Goal: Task Accomplishment & Management: Use online tool/utility

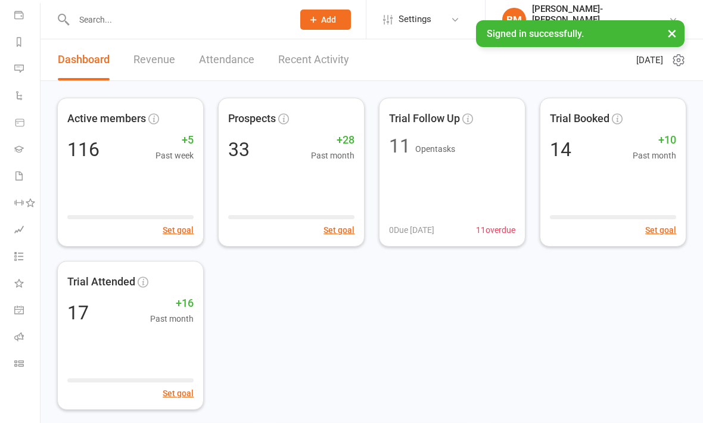
scroll to position [138, 0]
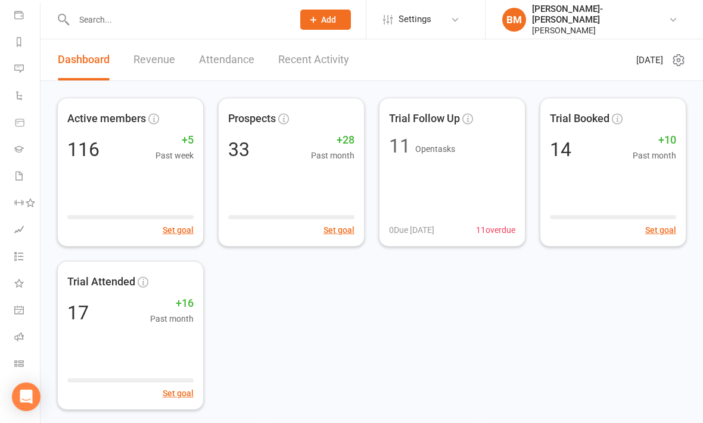
click at [21, 366] on icon at bounding box center [19, 363] width 10 height 10
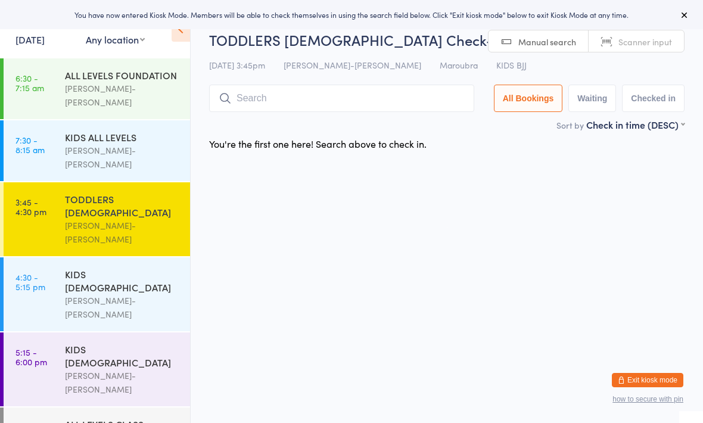
click at [344, 108] on input "search" at bounding box center [341, 98] width 265 height 27
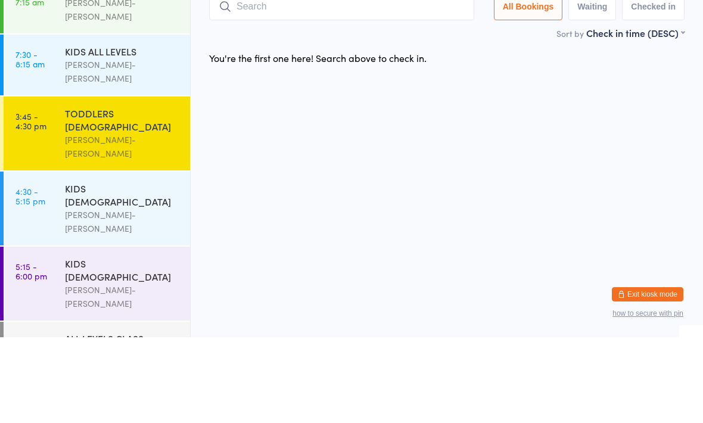
click at [141, 182] on div "TODDLERS [DEMOGRAPHIC_DATA] [PERSON_NAME]-[PERSON_NAME]" at bounding box center [127, 219] width 125 height 74
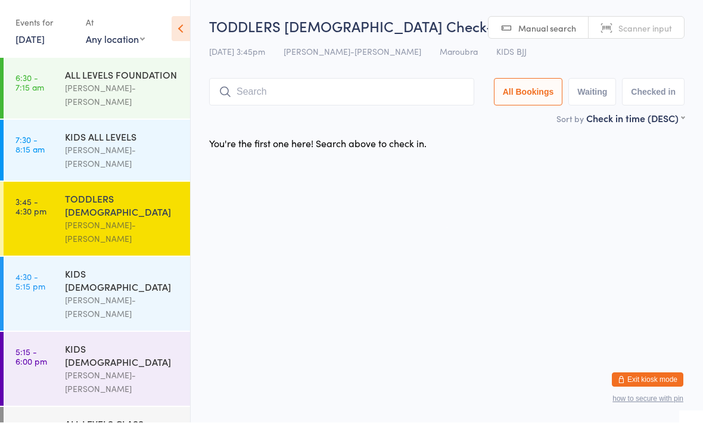
click at [23, 332] on link "5:15 - 6:00 pm KIDS [DEMOGRAPHIC_DATA] [PERSON_NAME]" at bounding box center [97, 369] width 186 height 74
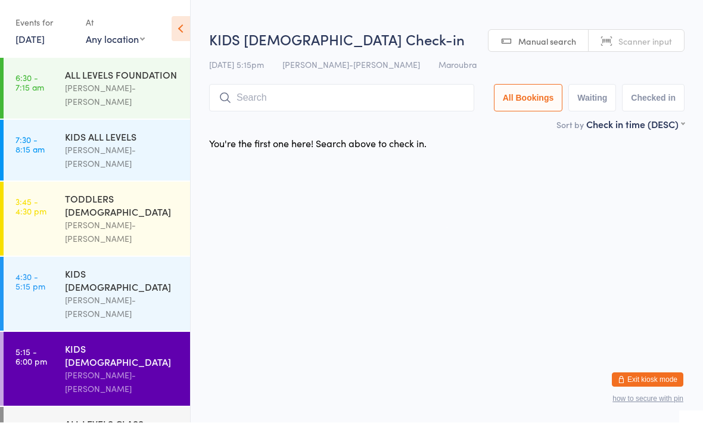
click at [266, 86] on input "search" at bounding box center [341, 98] width 265 height 27
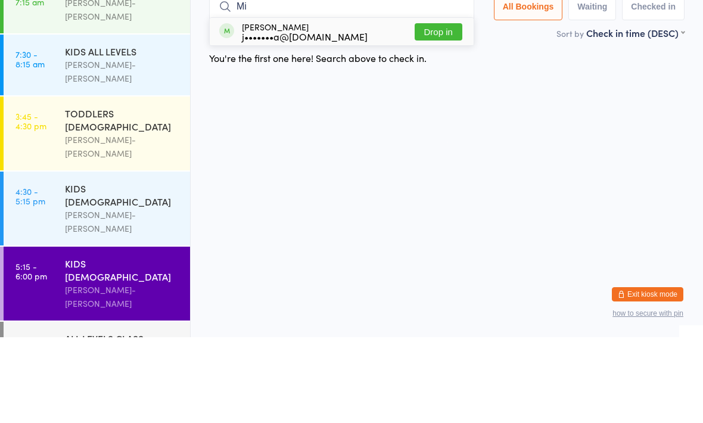
type input "Mi"
click at [432, 109] on button "Drop in" at bounding box center [438, 117] width 48 height 17
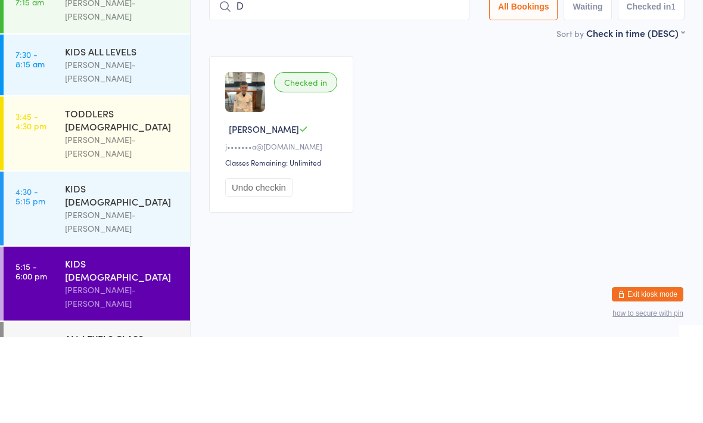
click at [65, 267] on div "KIDS [DEMOGRAPHIC_DATA]" at bounding box center [122, 280] width 115 height 26
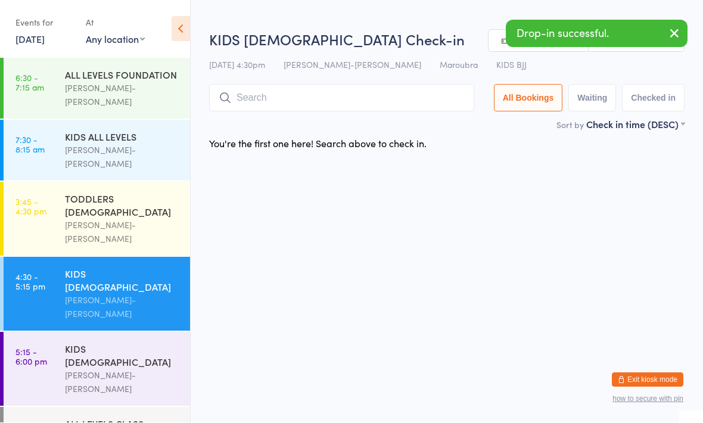
click at [357, 102] on input "search" at bounding box center [341, 98] width 265 height 27
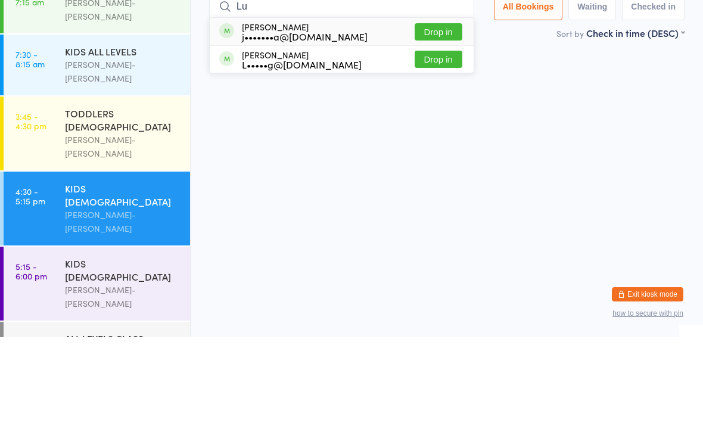
type input "Lu"
click at [433, 109] on button "Drop in" at bounding box center [438, 117] width 48 height 17
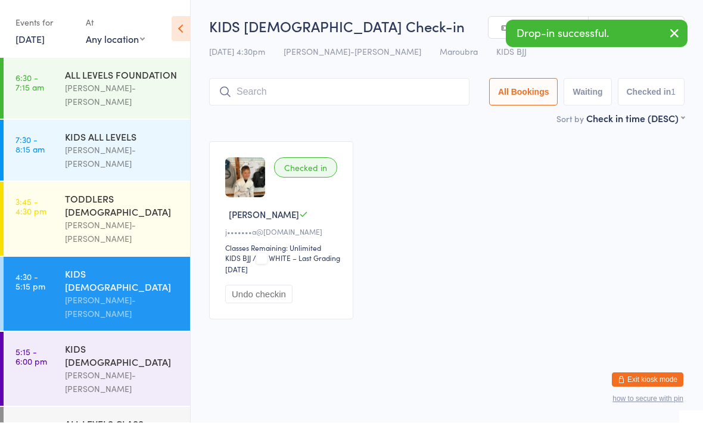
click at [146, 369] on div "[PERSON_NAME]-[PERSON_NAME]" at bounding box center [122, 382] width 115 height 27
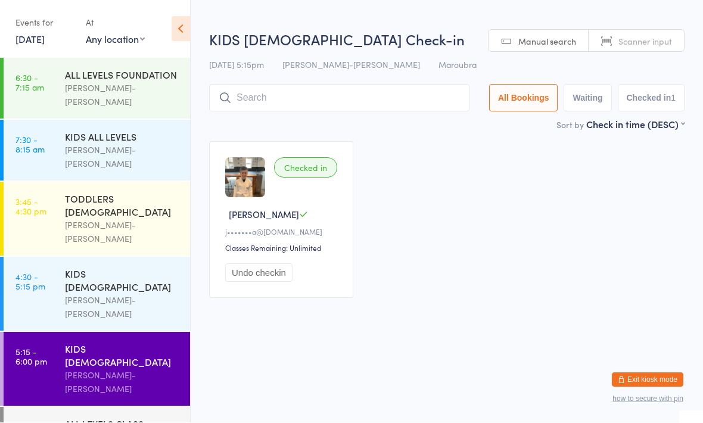
click at [355, 92] on input "search" at bounding box center [339, 98] width 260 height 27
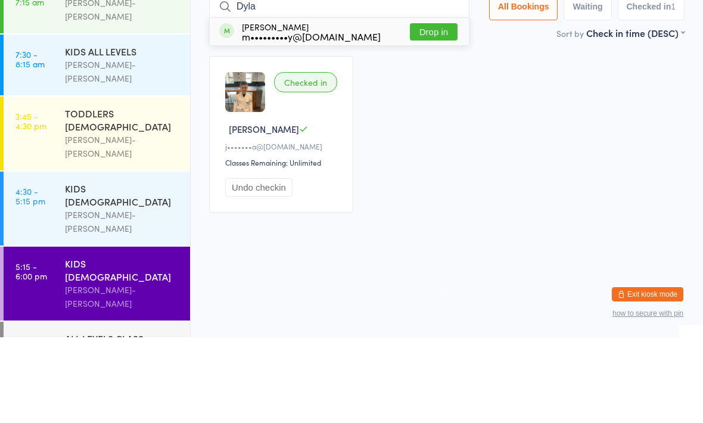
type input "Dyla"
click at [440, 109] on button "Drop in" at bounding box center [434, 117] width 48 height 17
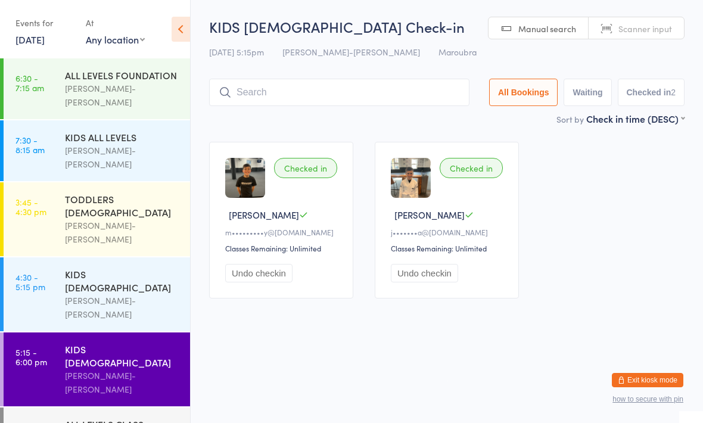
click at [251, 85] on input "search" at bounding box center [339, 92] width 260 height 27
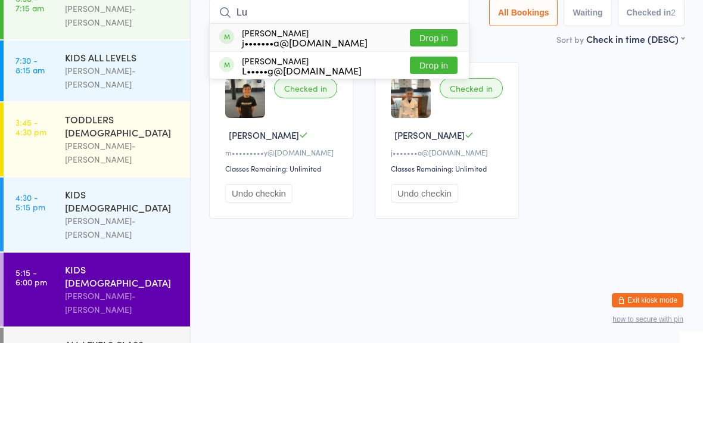
type input "Lu"
click at [426, 109] on button "Drop in" at bounding box center [434, 117] width 48 height 17
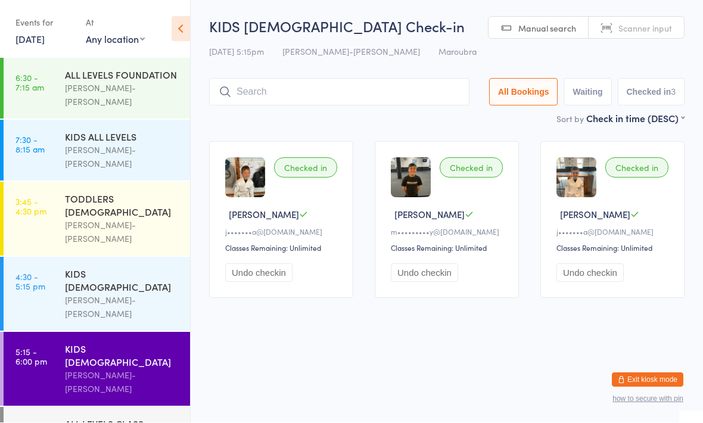
click at [148, 294] on div "[PERSON_NAME]-[PERSON_NAME]" at bounding box center [122, 307] width 115 height 27
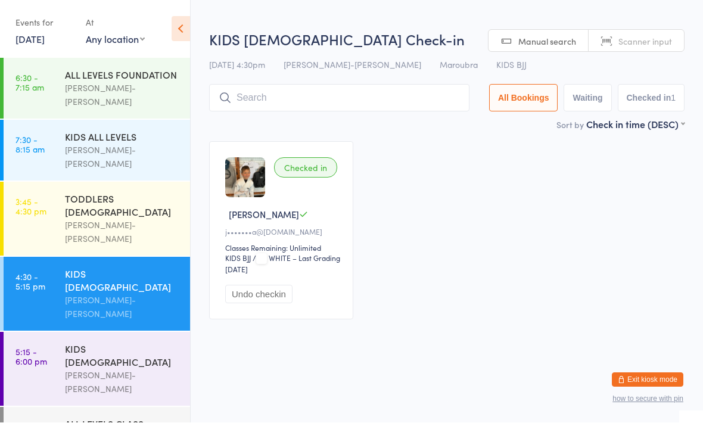
click at [315, 98] on input "search" at bounding box center [339, 98] width 260 height 27
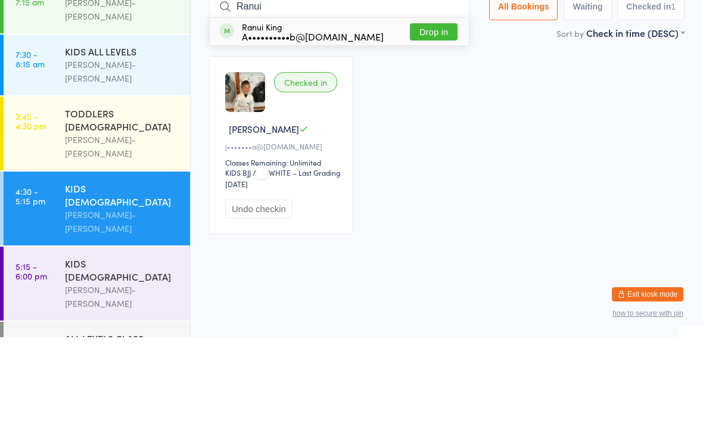
type input "Ranui"
click at [434, 109] on button "Drop in" at bounding box center [434, 117] width 48 height 17
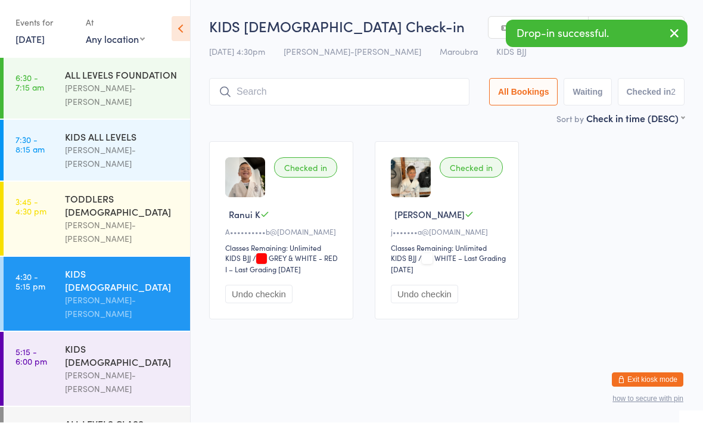
click at [305, 89] on input "search" at bounding box center [339, 92] width 260 height 27
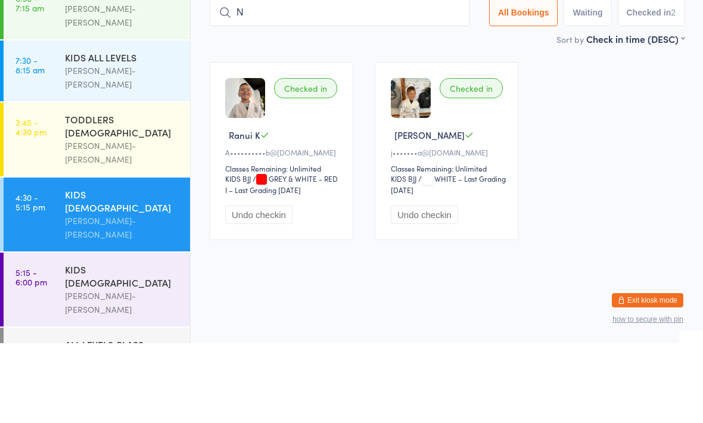
type input "Ng"
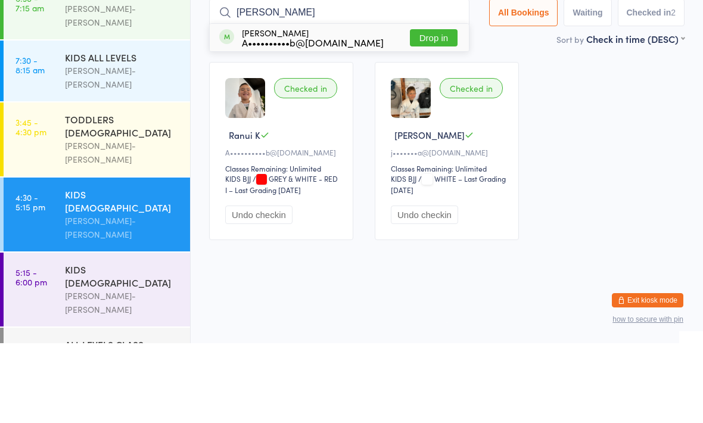
click at [135, 219] on div "[PERSON_NAME]-[PERSON_NAME]" at bounding box center [122, 232] width 115 height 27
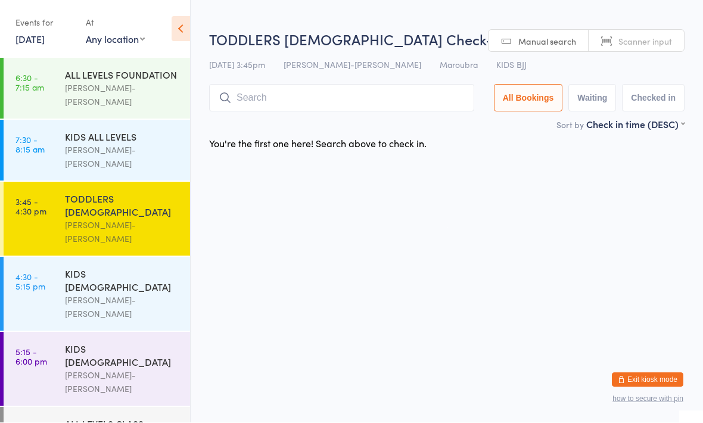
click at [305, 99] on input "search" at bounding box center [341, 98] width 265 height 27
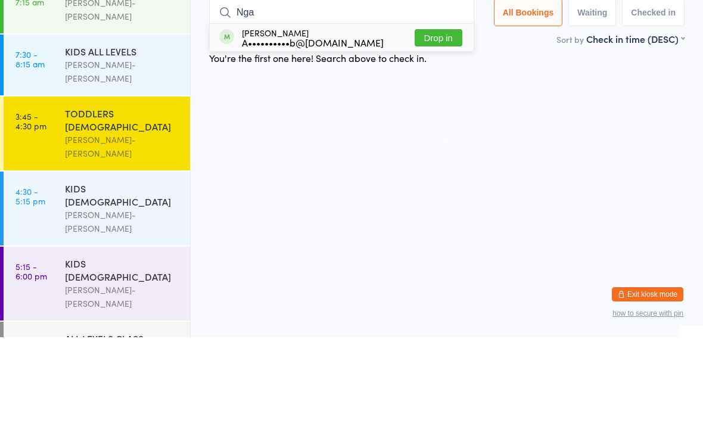
type input "Nga"
click at [423, 115] on button "Drop in" at bounding box center [438, 123] width 48 height 17
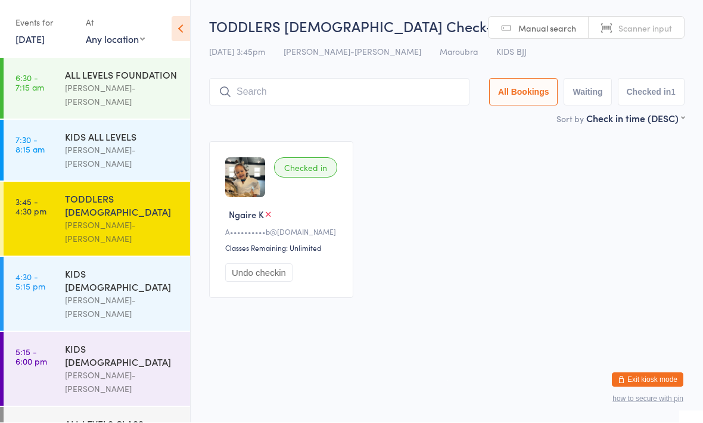
click at [148, 143] on div "[PERSON_NAME]-[PERSON_NAME]" at bounding box center [122, 156] width 115 height 27
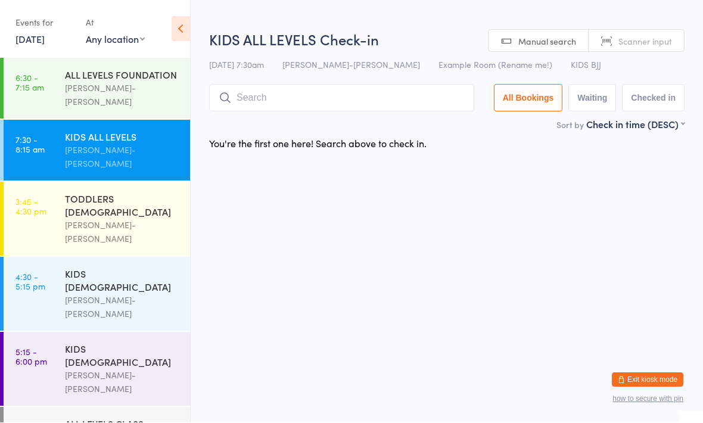
click at [139, 219] on div "[PERSON_NAME]-[PERSON_NAME]" at bounding box center [122, 232] width 115 height 27
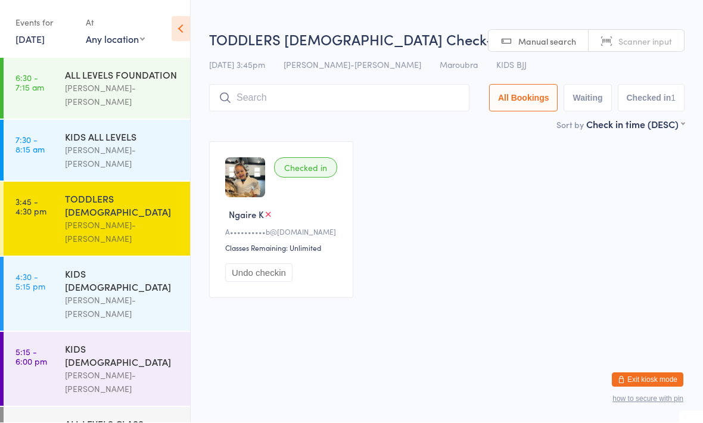
click at [133, 267] on div "KIDS [DEMOGRAPHIC_DATA]" at bounding box center [122, 280] width 115 height 26
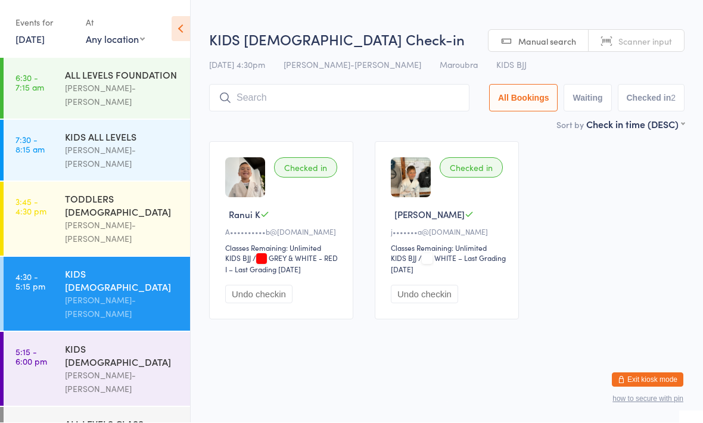
click at [143, 219] on div "[PERSON_NAME]-[PERSON_NAME]" at bounding box center [122, 232] width 115 height 27
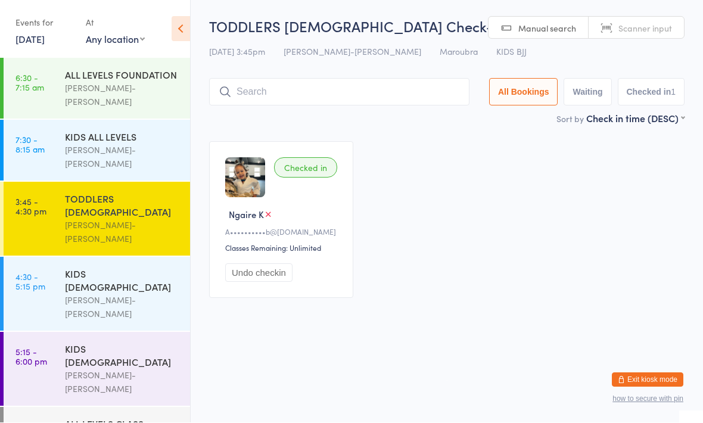
click at [108, 219] on div "[PERSON_NAME]-[PERSON_NAME]" at bounding box center [122, 232] width 115 height 27
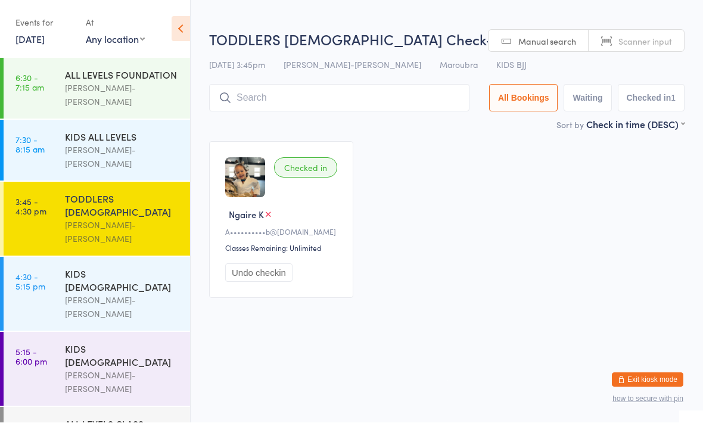
click at [136, 192] on div "TODDLERS [DEMOGRAPHIC_DATA]" at bounding box center [122, 205] width 115 height 26
click at [149, 267] on div "KIDS [DEMOGRAPHIC_DATA]" at bounding box center [122, 280] width 115 height 26
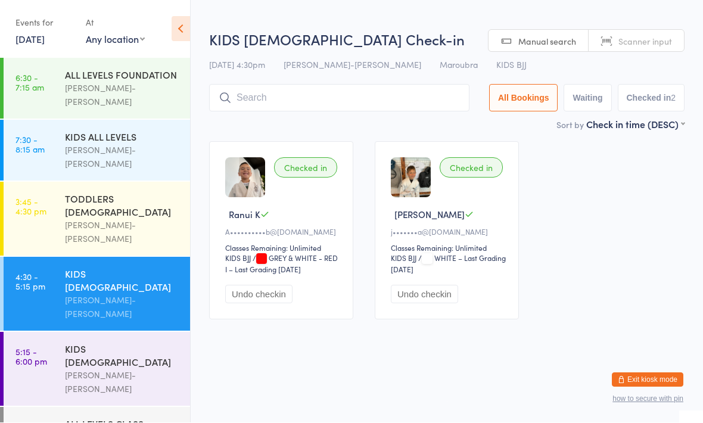
click at [161, 120] on div "KIDS ALL LEVELS Braddah Jiu-Jitsu Maroubra" at bounding box center [127, 150] width 125 height 61
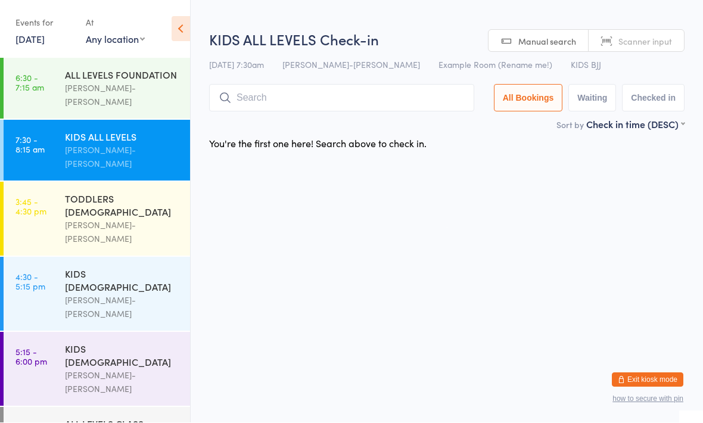
click at [121, 294] on div "[PERSON_NAME]-[PERSON_NAME]" at bounding box center [122, 307] width 115 height 27
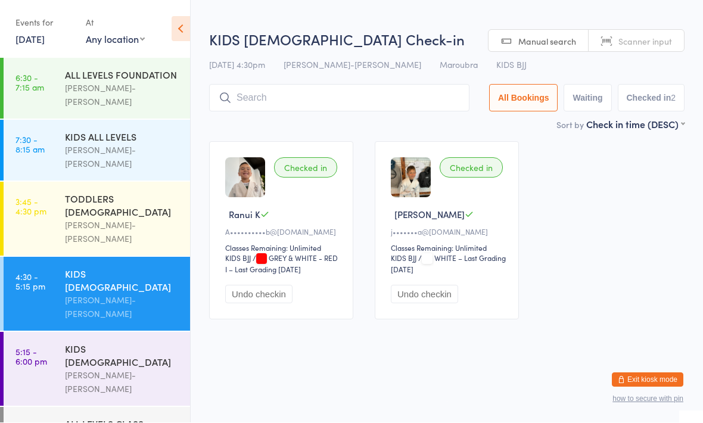
click at [130, 219] on div "[PERSON_NAME]-[PERSON_NAME]" at bounding box center [122, 232] width 115 height 27
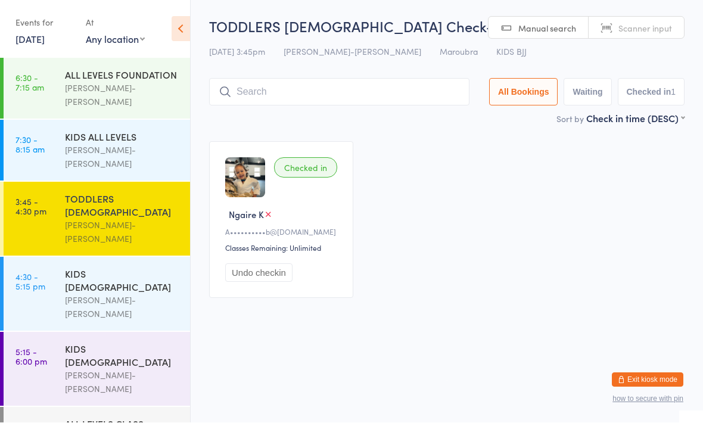
click at [325, 93] on input "search" at bounding box center [339, 92] width 260 height 27
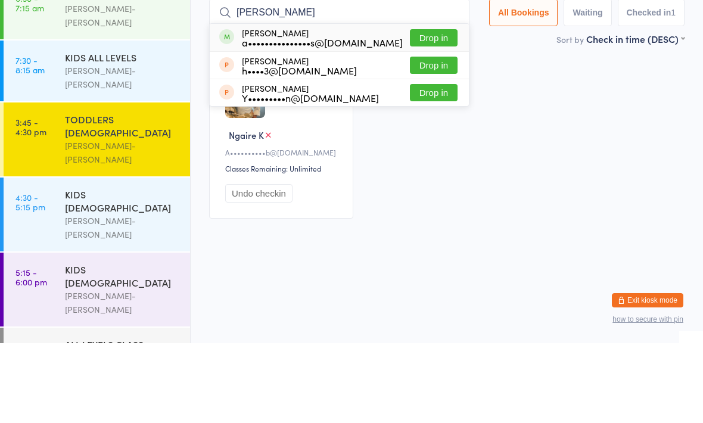
type input "Hannah"
click at [333, 117] on div "a•••••••••••••••s@gmail.com" at bounding box center [322, 122] width 161 height 10
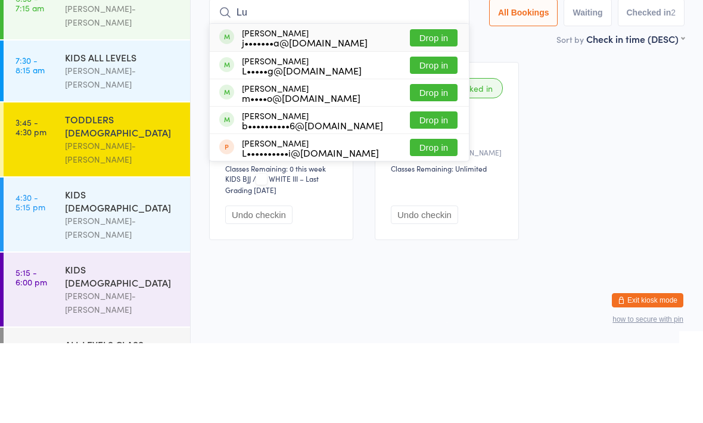
type input "L"
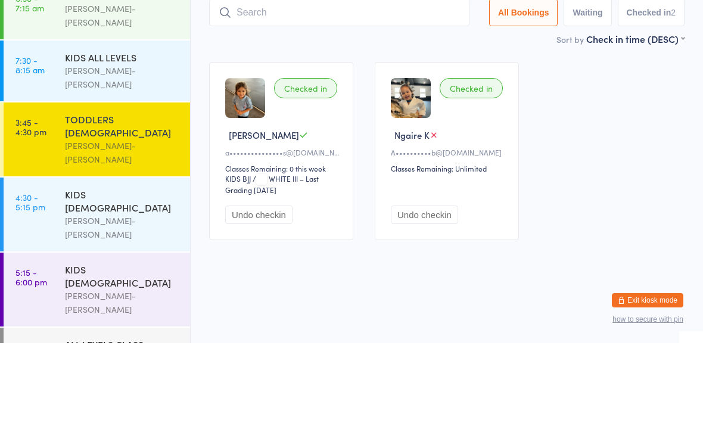
click at [143, 192] on div "TODDLERS [DEMOGRAPHIC_DATA]" at bounding box center [122, 205] width 115 height 26
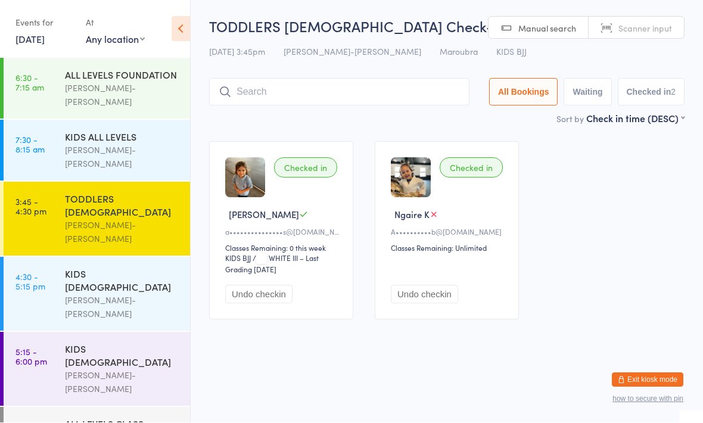
click at [274, 92] on input "search" at bounding box center [339, 92] width 260 height 27
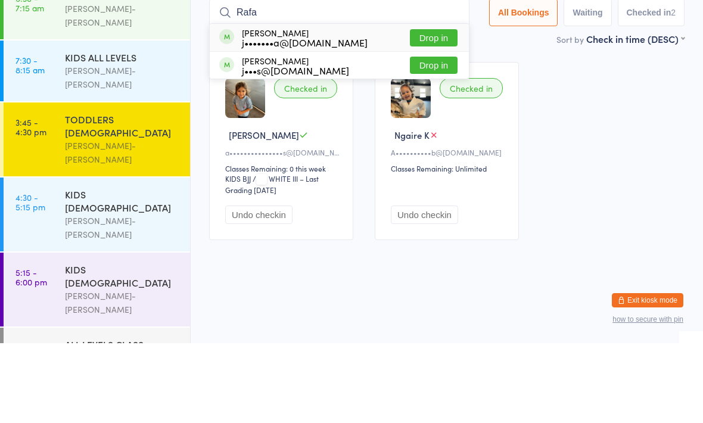
type input "Rafa"
click at [425, 109] on button "Drop in" at bounding box center [434, 117] width 48 height 17
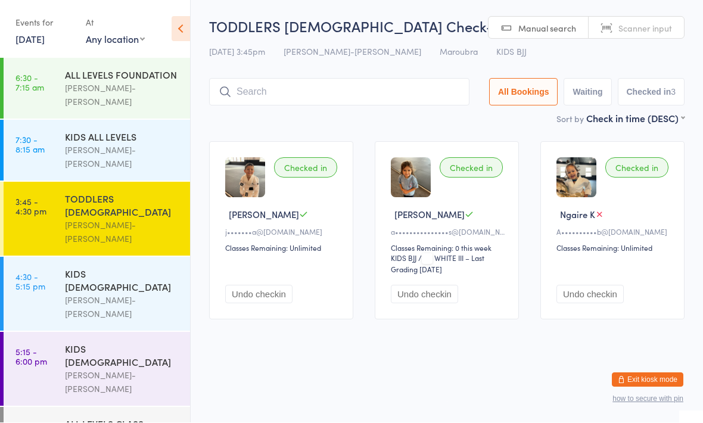
click at [71, 192] on div "TODDLERS [DEMOGRAPHIC_DATA]" at bounding box center [122, 205] width 115 height 26
click at [120, 332] on div "KIDS 10 - 15 YO Braddah Jiu-Jitsu Maroubra" at bounding box center [127, 369] width 125 height 74
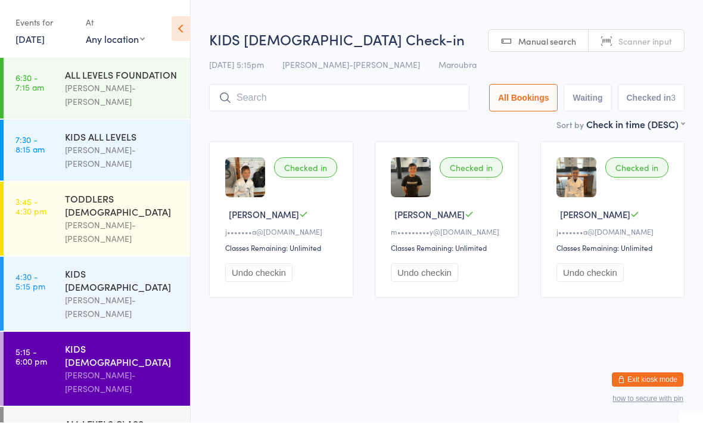
click at [110, 267] on div "KIDS [DEMOGRAPHIC_DATA]" at bounding box center [122, 280] width 115 height 26
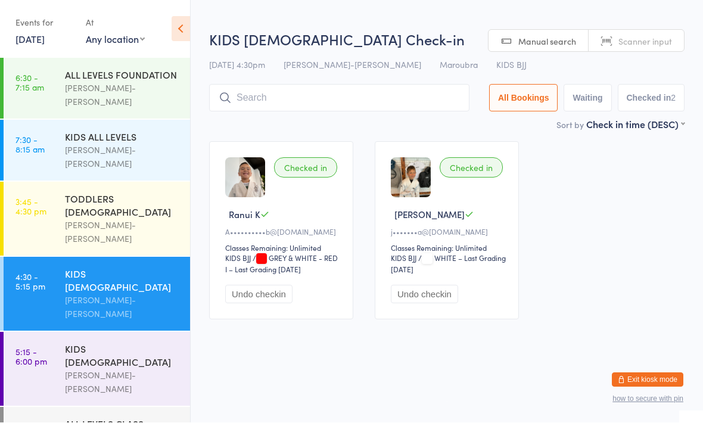
click at [125, 192] on div "TODDLERS [DEMOGRAPHIC_DATA]" at bounding box center [122, 205] width 115 height 26
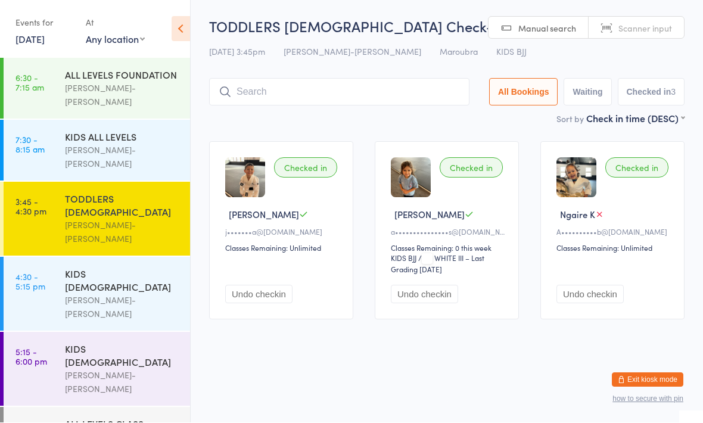
click at [91, 257] on div "KIDS 6 - 9 YO Braddah Jiu-Jitsu Maroubra" at bounding box center [127, 294] width 125 height 74
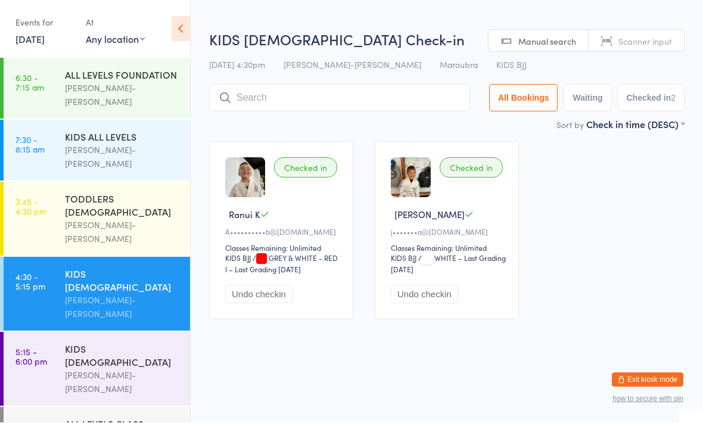
click at [322, 91] on input "search" at bounding box center [339, 98] width 260 height 27
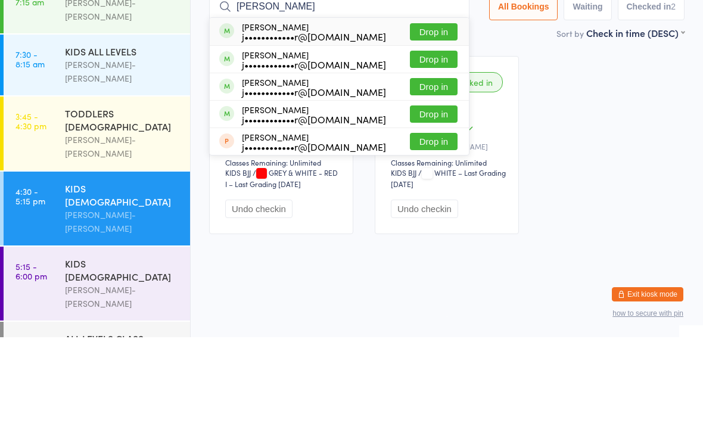
type input "Bakker"
click at [423, 136] on button "Drop in" at bounding box center [434, 144] width 48 height 17
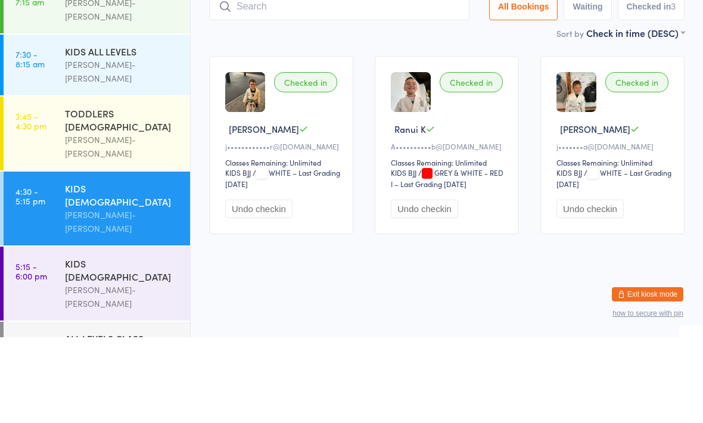
click at [308, 79] on input "search" at bounding box center [339, 92] width 260 height 27
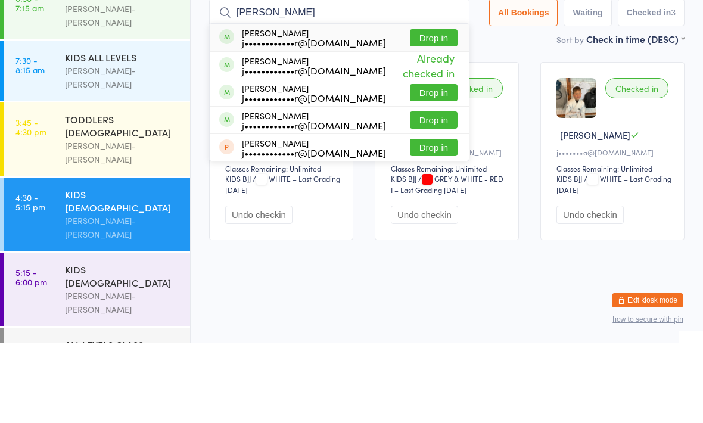
type input "Bakker"
click at [428, 191] on button "Drop in" at bounding box center [434, 199] width 48 height 17
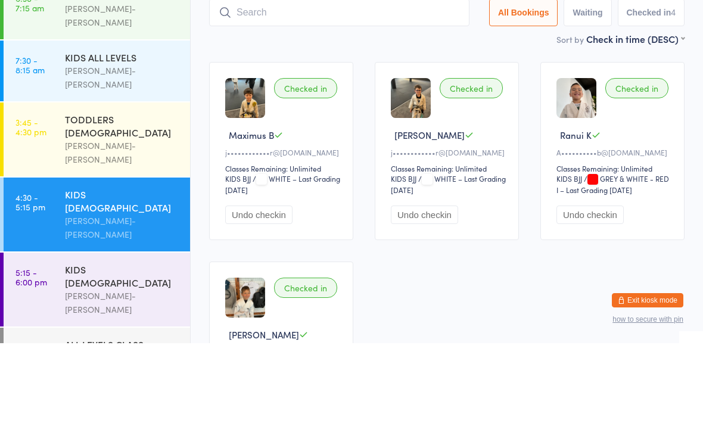
click at [200, 51] on ui-view "KIDS 6 - 9 YO Check-in 16 Sep 4:30pm Braddah Jiu-Jitsu Maroubra Maroubra KIDS B…" at bounding box center [447, 273] width 512 height 513
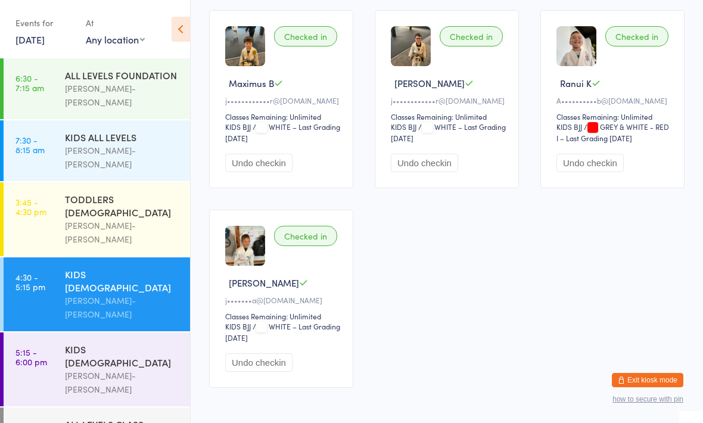
scroll to position [155, 0]
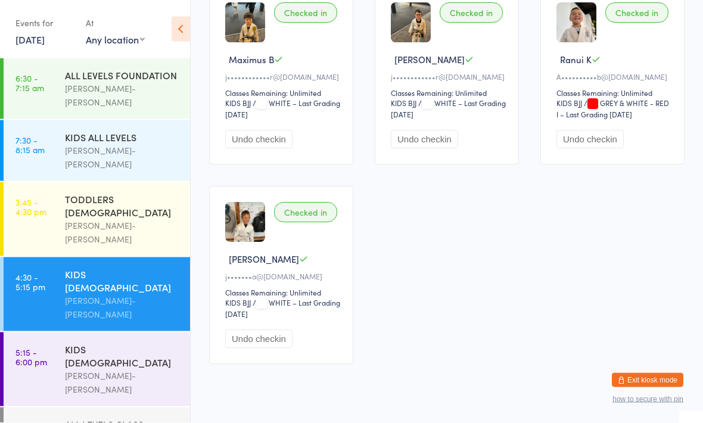
click at [133, 342] on div "KIDS [DEMOGRAPHIC_DATA]" at bounding box center [122, 355] width 115 height 26
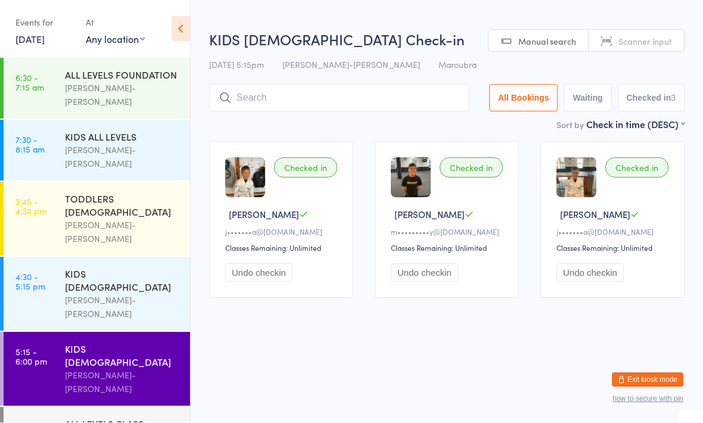
click at [127, 267] on div "KIDS [DEMOGRAPHIC_DATA]" at bounding box center [122, 280] width 115 height 26
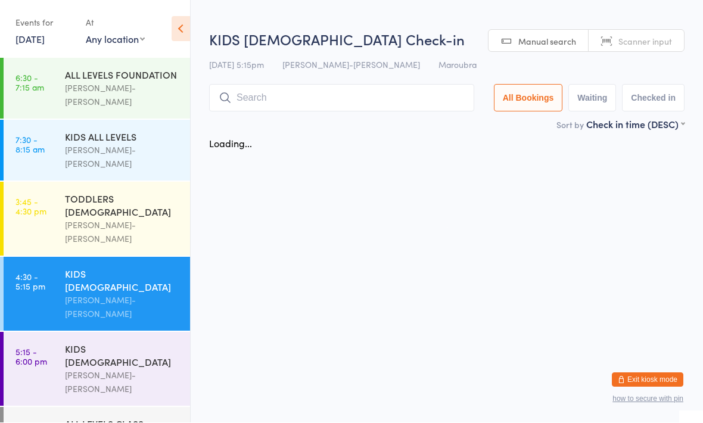
scroll to position [1, 0]
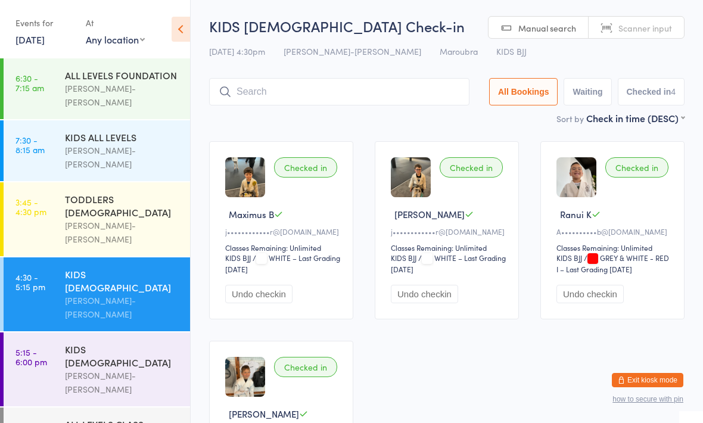
click at [127, 192] on div "TODDLERS [DEMOGRAPHIC_DATA]" at bounding box center [122, 205] width 115 height 26
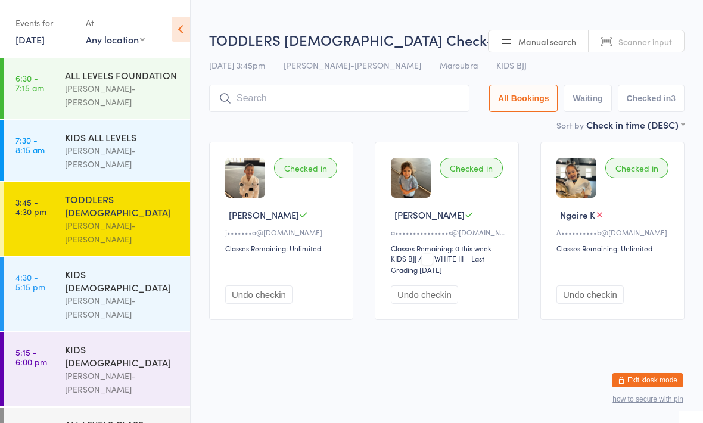
click at [125, 182] on div "TODDLERS 3 TO 5 YO Braddah Jiu-Jitsu Maroubra" at bounding box center [127, 219] width 125 height 74
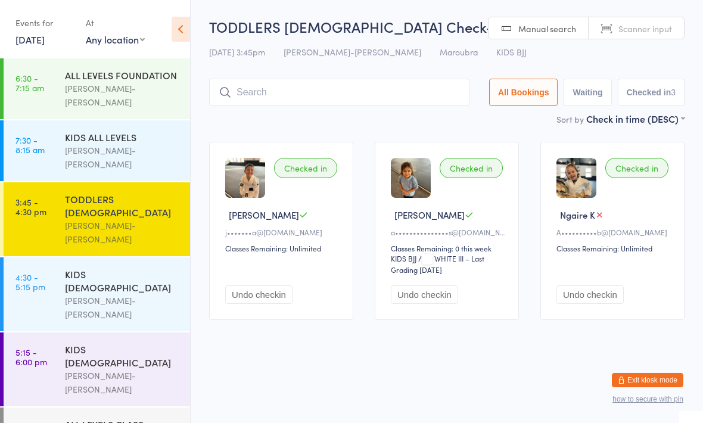
click at [145, 267] on div "KIDS [DEMOGRAPHIC_DATA]" at bounding box center [122, 280] width 115 height 26
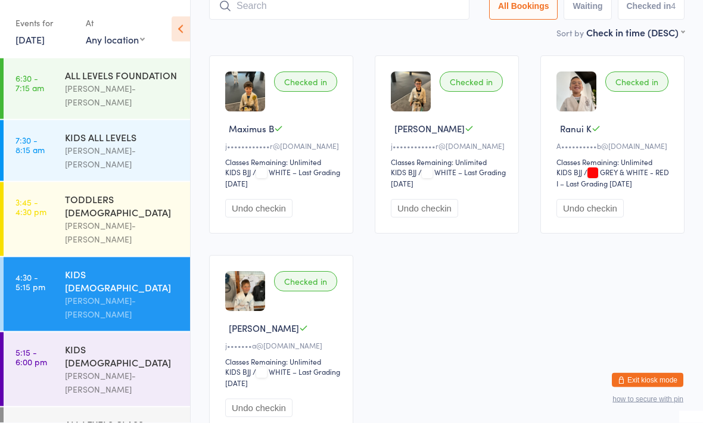
scroll to position [86, 0]
click at [117, 369] on div "[PERSON_NAME]-[PERSON_NAME]" at bounding box center [122, 382] width 115 height 27
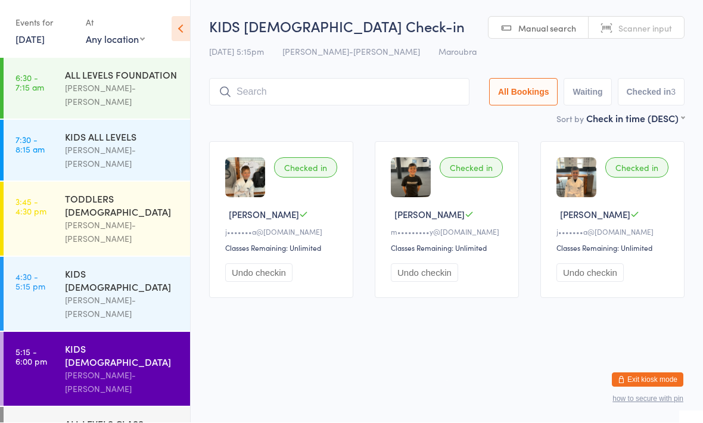
click at [57, 257] on link "4:30 - 5:15 pm KIDS 6 - 9 YO Braddah Jiu-Jitsu Maroubra" at bounding box center [97, 294] width 186 height 74
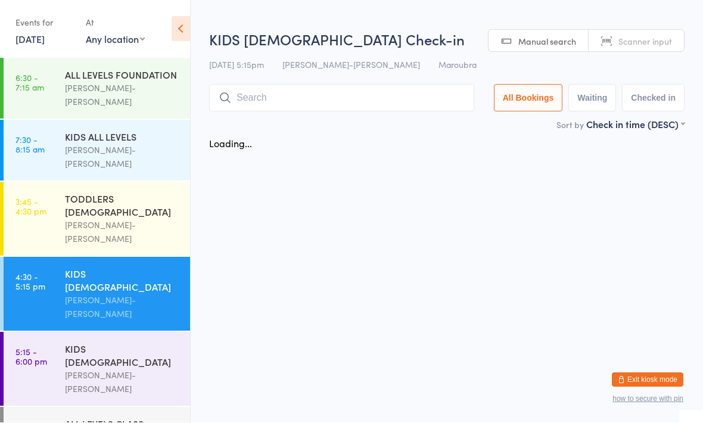
scroll to position [1, 0]
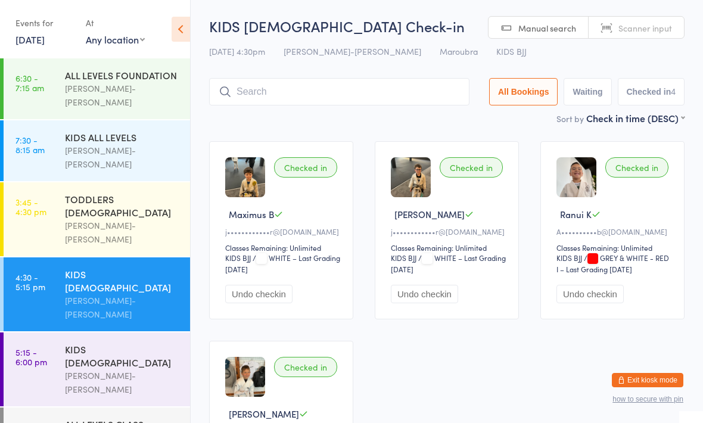
click at [141, 369] on div "[PERSON_NAME]-[PERSON_NAME]" at bounding box center [122, 382] width 115 height 27
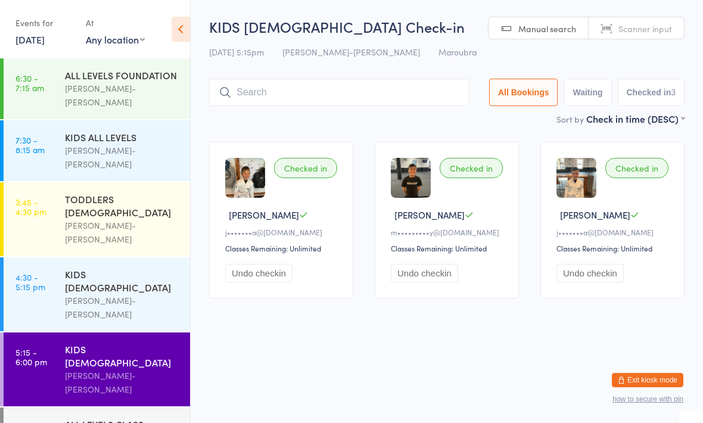
click at [124, 369] on div "[PERSON_NAME]-[PERSON_NAME]" at bounding box center [122, 382] width 115 height 27
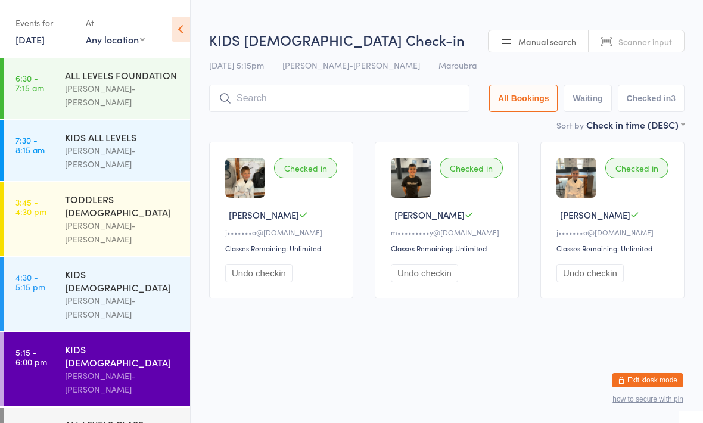
click at [329, 96] on input "search" at bounding box center [339, 98] width 260 height 27
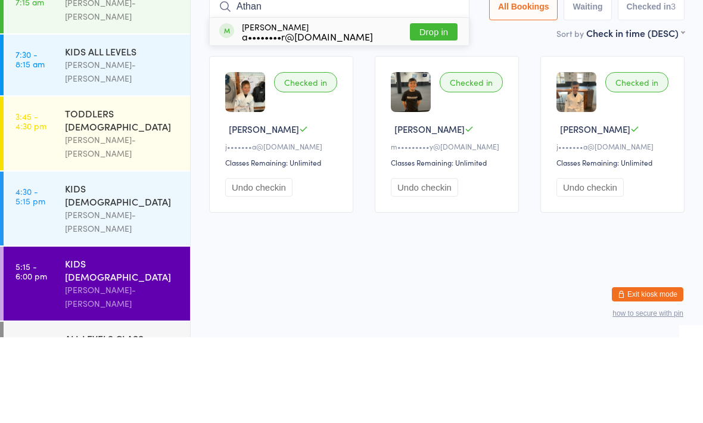
type input "Athan"
click at [428, 109] on button "Drop in" at bounding box center [434, 117] width 48 height 17
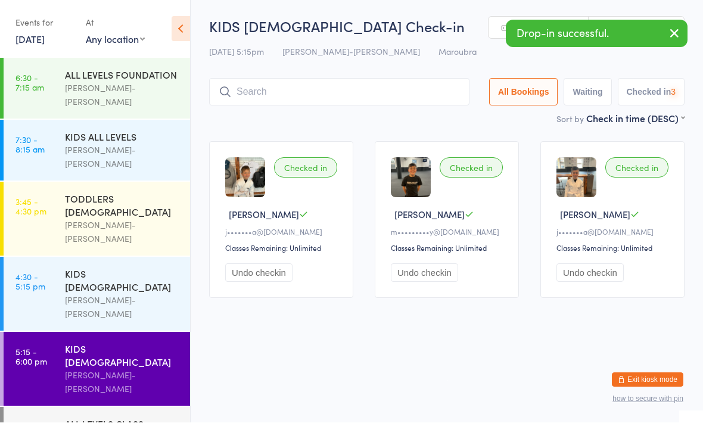
scroll to position [1, 0]
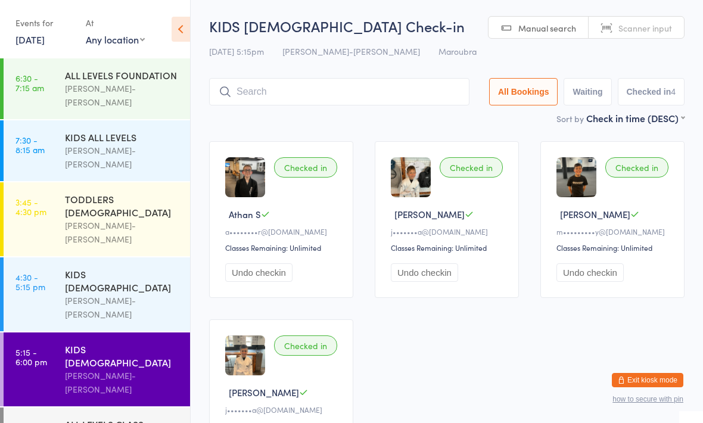
click at [362, 95] on input "search" at bounding box center [339, 91] width 260 height 27
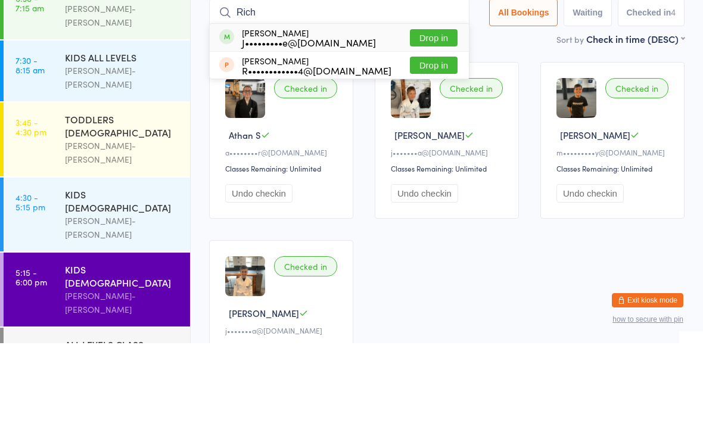
type input "Rich"
click at [422, 109] on button "Drop in" at bounding box center [434, 117] width 48 height 17
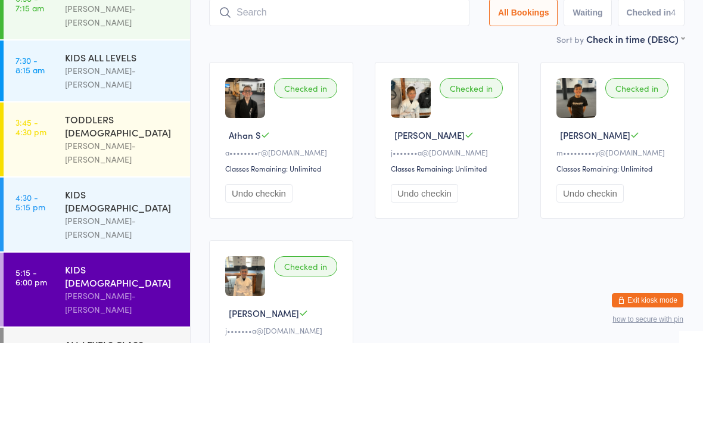
scroll to position [80, 0]
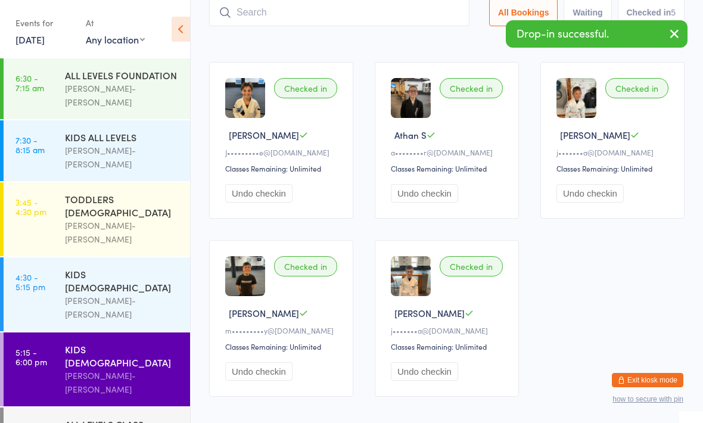
click at [277, 14] on input "search" at bounding box center [339, 12] width 260 height 27
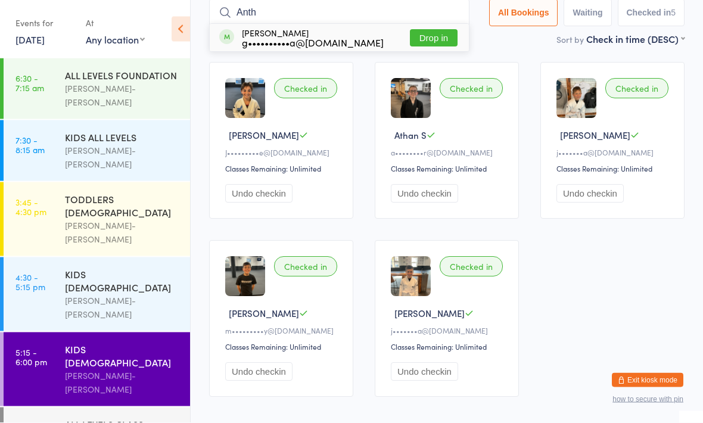
type input "Anth"
click at [425, 40] on button "Drop in" at bounding box center [434, 38] width 48 height 17
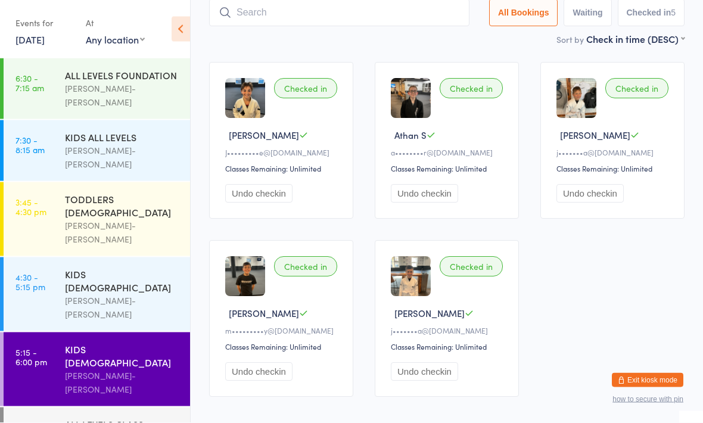
scroll to position [80, 0]
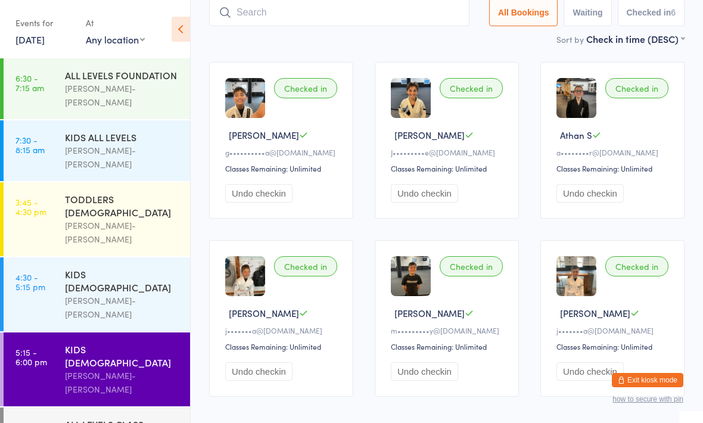
click at [326, 12] on input "search" at bounding box center [339, 12] width 260 height 27
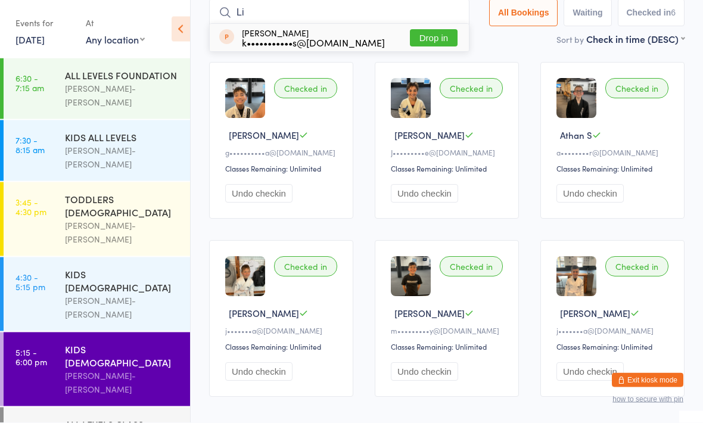
type input "L"
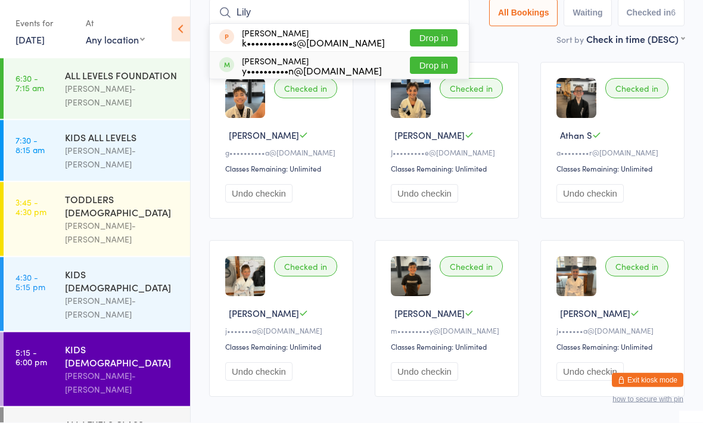
type input "Lily"
click at [316, 63] on div "Lily Vergis-Rodrigues y••••••••••n@hotmail.com" at bounding box center [312, 66] width 140 height 19
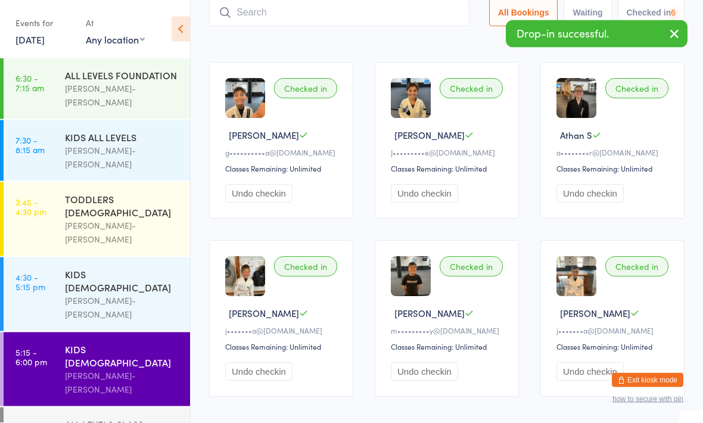
scroll to position [80, 0]
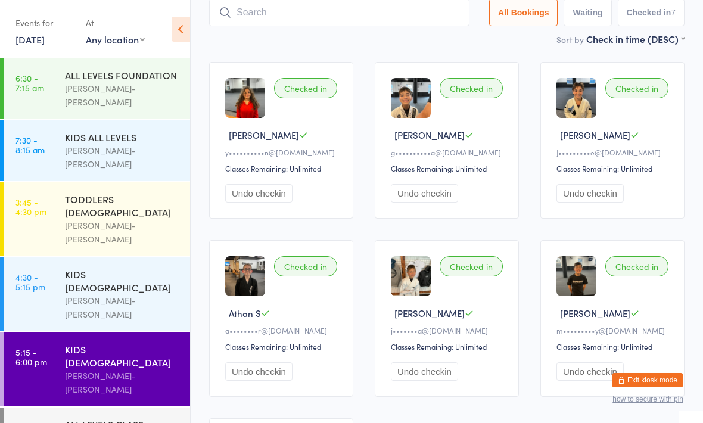
click at [74, 417] on div "ALL LEVELS CLASS" at bounding box center [122, 423] width 115 height 13
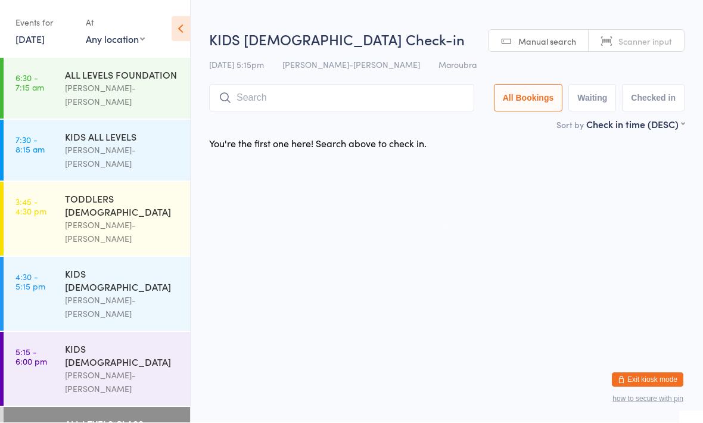
click at [339, 94] on input "search" at bounding box center [341, 98] width 265 height 27
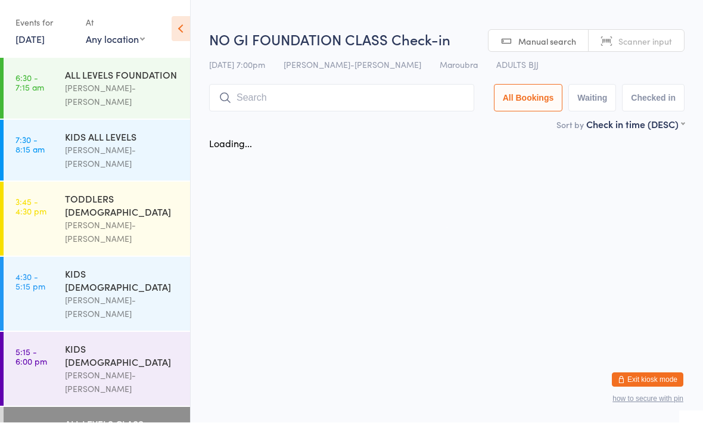
click at [357, 94] on input "search" at bounding box center [341, 98] width 265 height 27
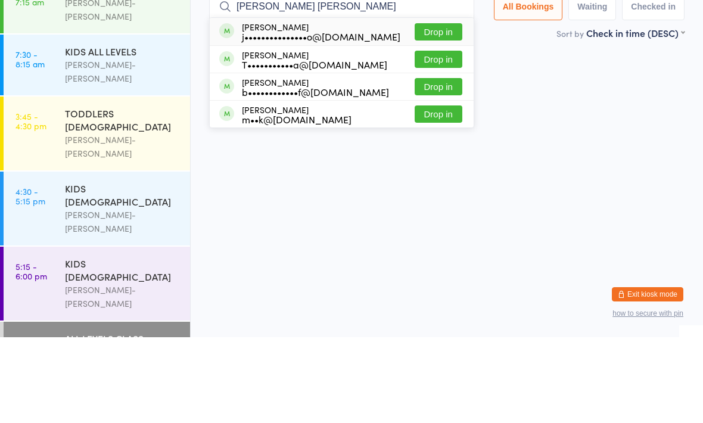
type input "Maria Clara"
click at [449, 109] on button "Drop in" at bounding box center [438, 117] width 48 height 17
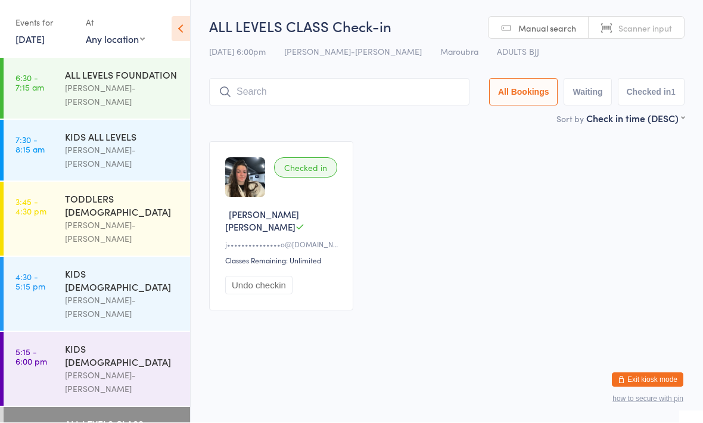
click at [125, 342] on div "KIDS [DEMOGRAPHIC_DATA]" at bounding box center [122, 355] width 115 height 26
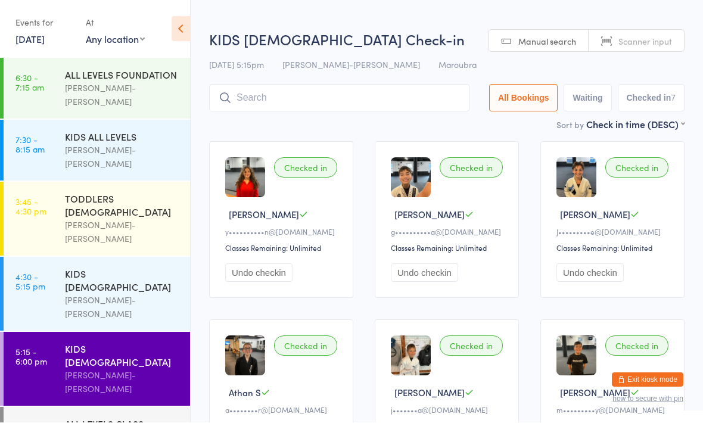
scroll to position [1, 0]
click at [105, 294] on div "[PERSON_NAME]-[PERSON_NAME]" at bounding box center [122, 307] width 115 height 27
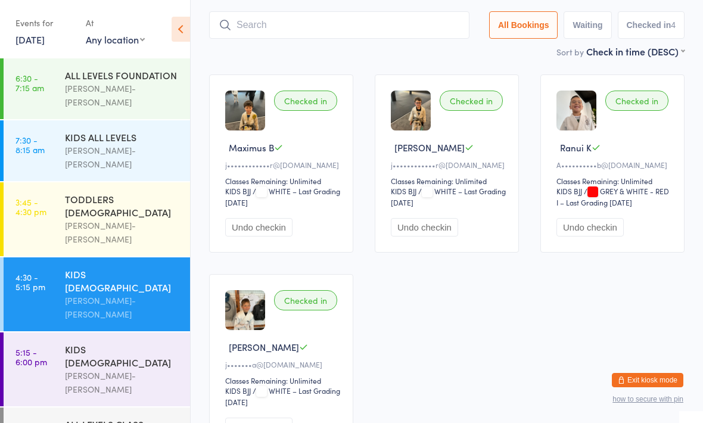
scroll to position [67, 0]
click at [140, 192] on div "TODDLERS [DEMOGRAPHIC_DATA]" at bounding box center [122, 205] width 115 height 26
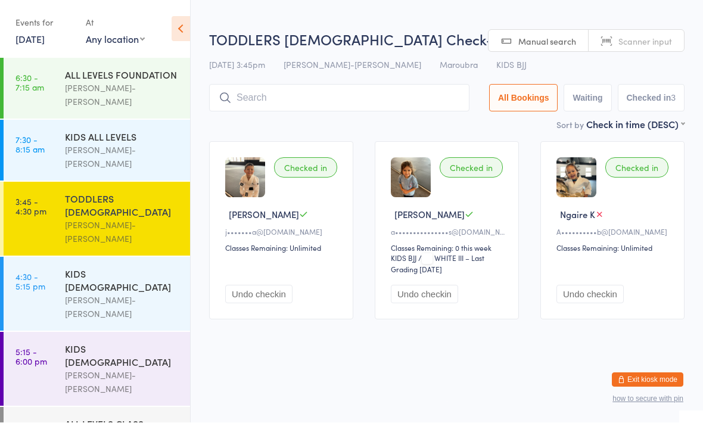
click at [139, 267] on div "KIDS [DEMOGRAPHIC_DATA]" at bounding box center [122, 280] width 115 height 26
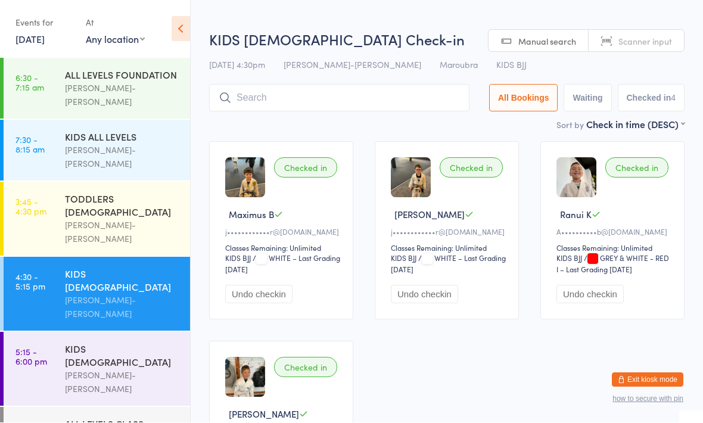
scroll to position [1, 0]
click at [136, 342] on div "KIDS [DEMOGRAPHIC_DATA]" at bounding box center [122, 355] width 115 height 26
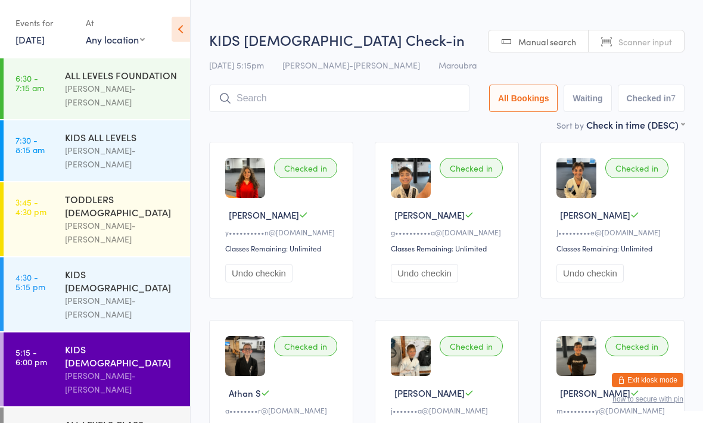
click at [125, 417] on div "ALL LEVELS CLASS" at bounding box center [122, 423] width 115 height 13
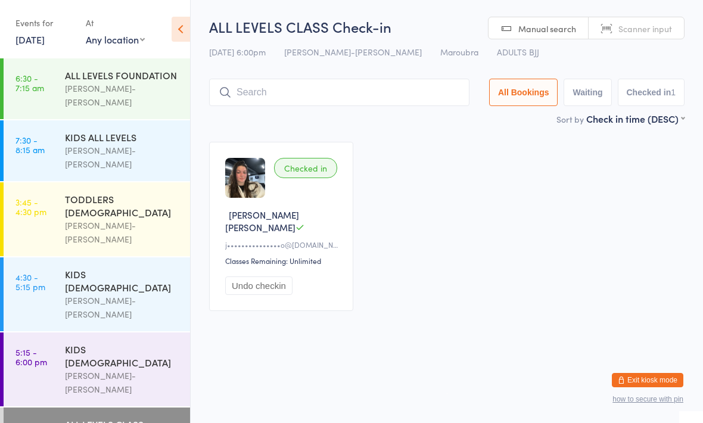
click at [377, 87] on input "search" at bounding box center [339, 92] width 260 height 27
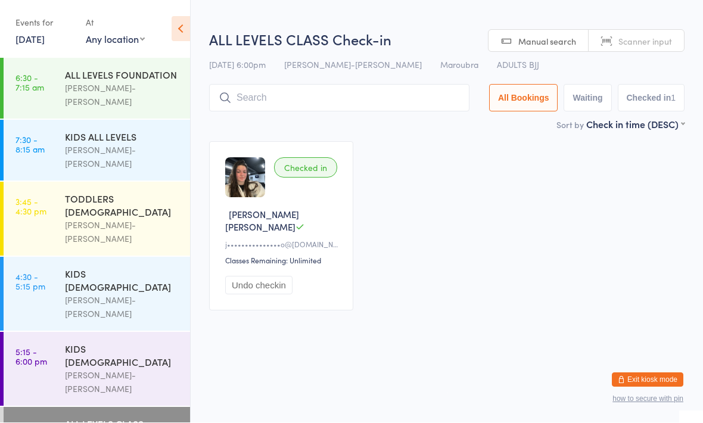
click at [312, 100] on input "search" at bounding box center [339, 98] width 260 height 27
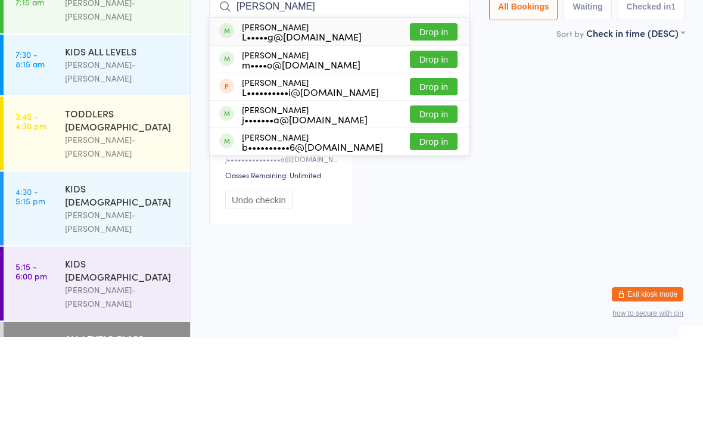
type input "Lucas"
click at [420, 136] on button "Drop in" at bounding box center [434, 144] width 48 height 17
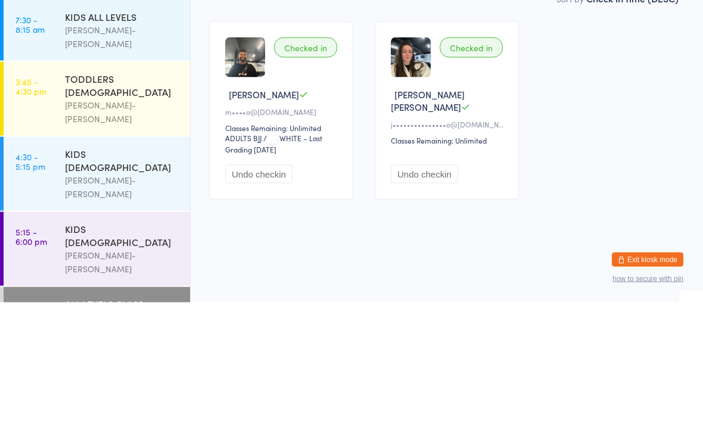
click at [600, 135] on div "Checked in Lucas M m••••o@oakberry.com.au Classes Remaining: Unlimited ADULTS B…" at bounding box center [446, 230] width 497 height 199
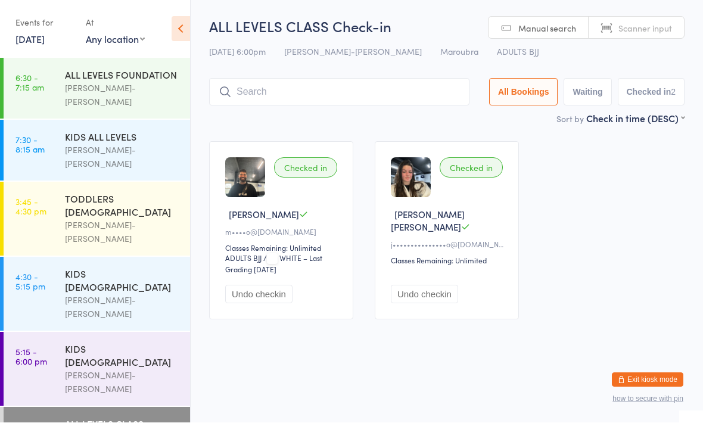
click at [75, 369] on div "[PERSON_NAME]-[PERSON_NAME]" at bounding box center [122, 382] width 115 height 27
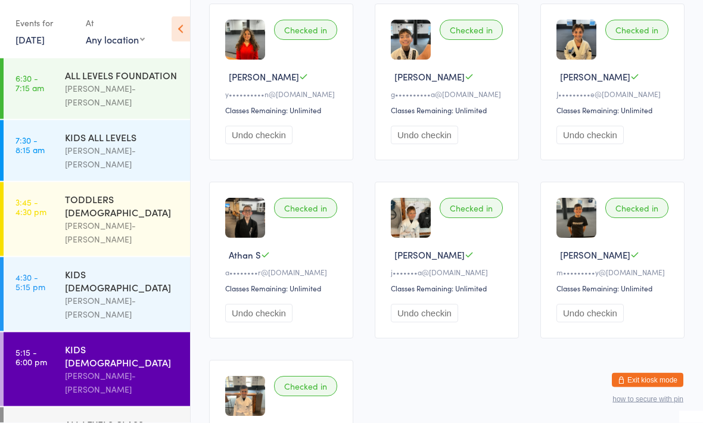
scroll to position [142, 0]
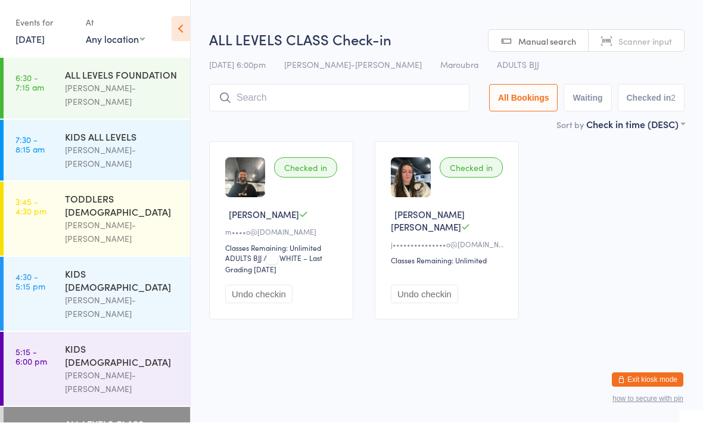
click at [319, 100] on input "search" at bounding box center [339, 98] width 260 height 27
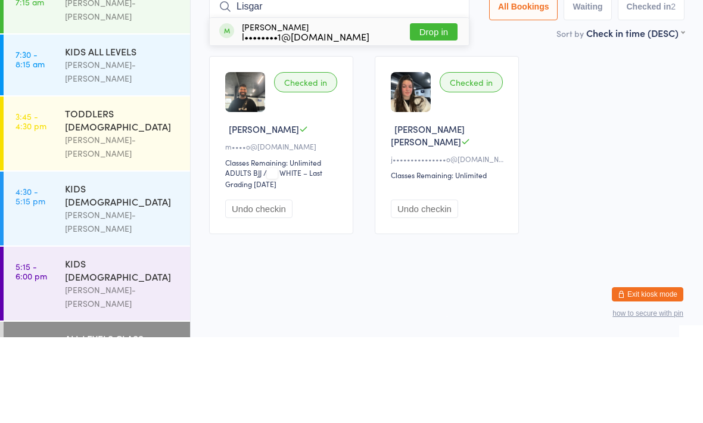
type input "Lisgar"
click at [428, 109] on button "Drop in" at bounding box center [434, 117] width 48 height 17
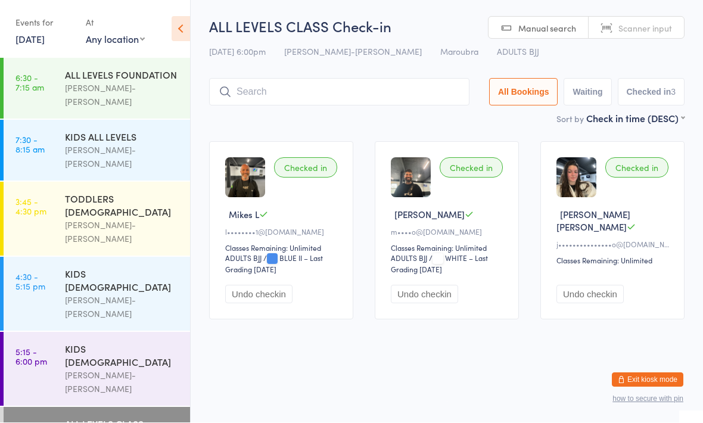
click at [320, 91] on input "search" at bounding box center [339, 92] width 260 height 27
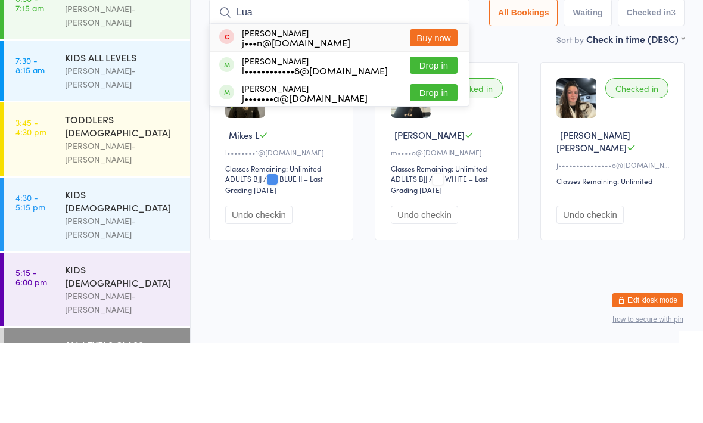
type input "Lua"
click at [421, 136] on button "Drop in" at bounding box center [434, 144] width 48 height 17
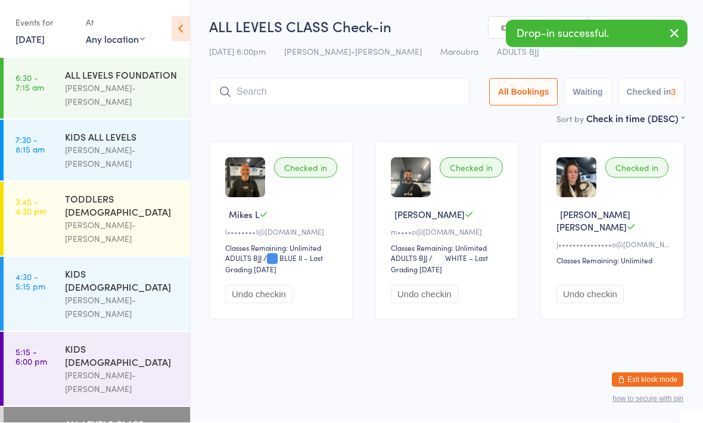
scroll to position [1, 0]
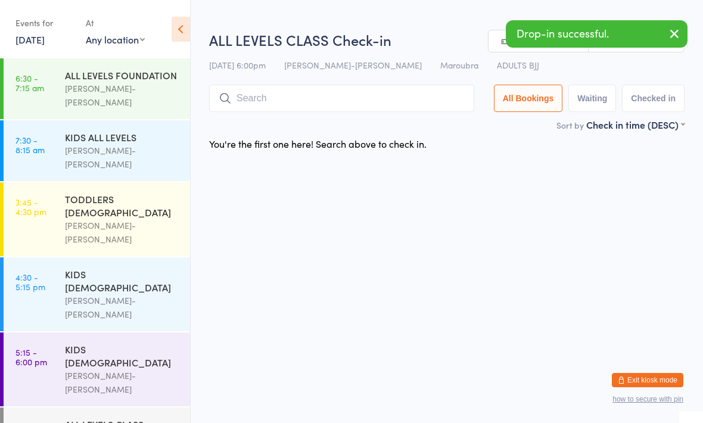
click at [336, 98] on input "search" at bounding box center [341, 98] width 265 height 27
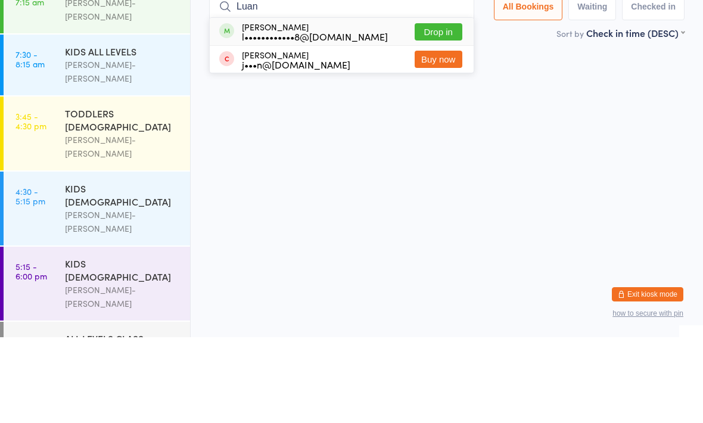
type input "Luan"
click at [439, 109] on button "Drop in" at bounding box center [438, 117] width 48 height 17
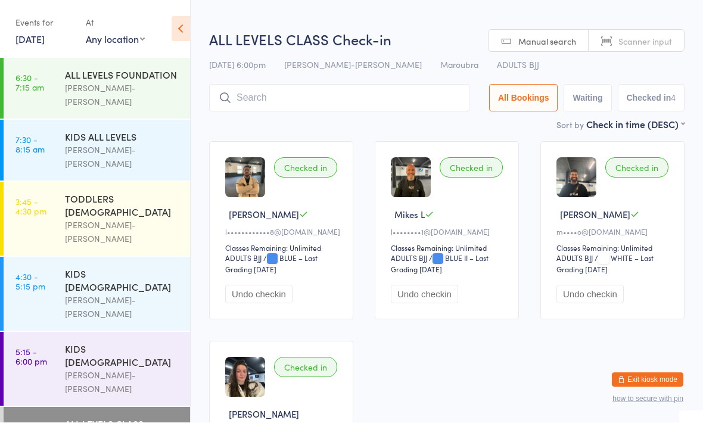
scroll to position [1, 0]
click at [247, 93] on input "search" at bounding box center [339, 97] width 260 height 27
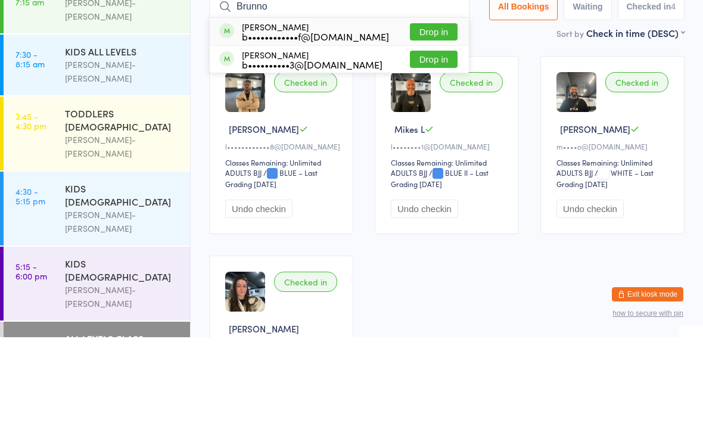
type input "Brunno"
click at [268, 117] on div "b••••••••••••f@hotmail.com" at bounding box center [315, 122] width 147 height 10
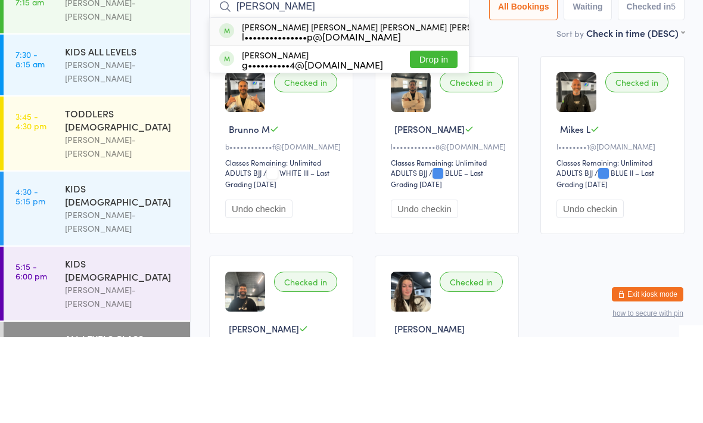
type input "Luiz guilh"
click at [336, 108] on div "Luiz Guilherme Luiz Guilherme Oliveira De Souza Pinto l•••••••••••••••p@hotmail…" at bounding box center [379, 117] width 274 height 19
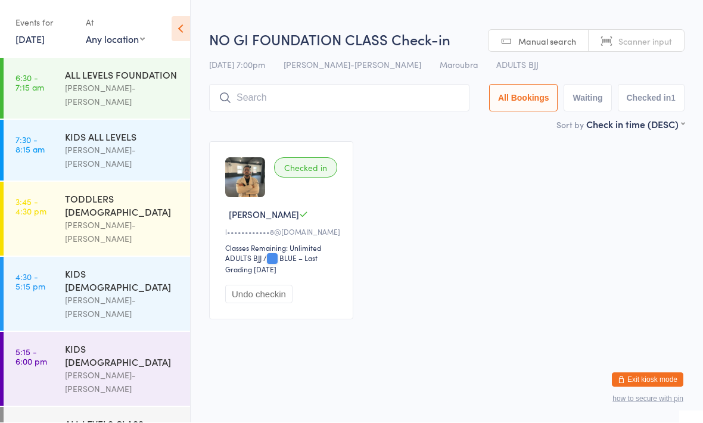
click at [95, 417] on div "ALL LEVELS CLASS" at bounding box center [122, 423] width 115 height 13
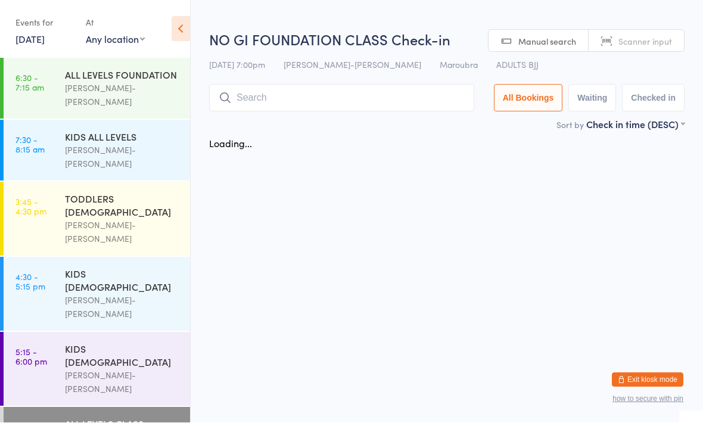
scroll to position [1, 0]
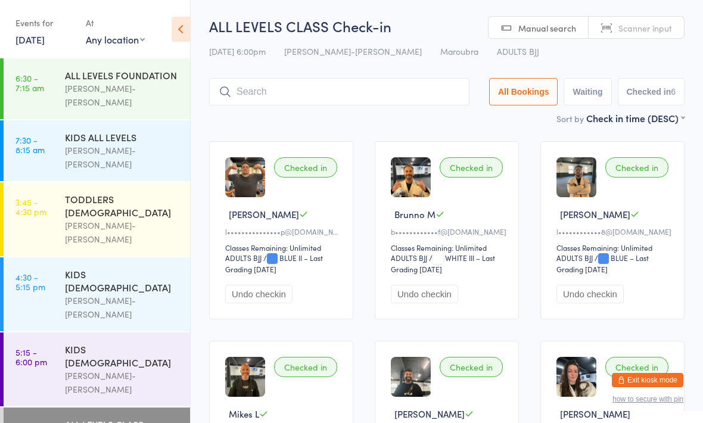
click at [314, 98] on input "search" at bounding box center [339, 91] width 260 height 27
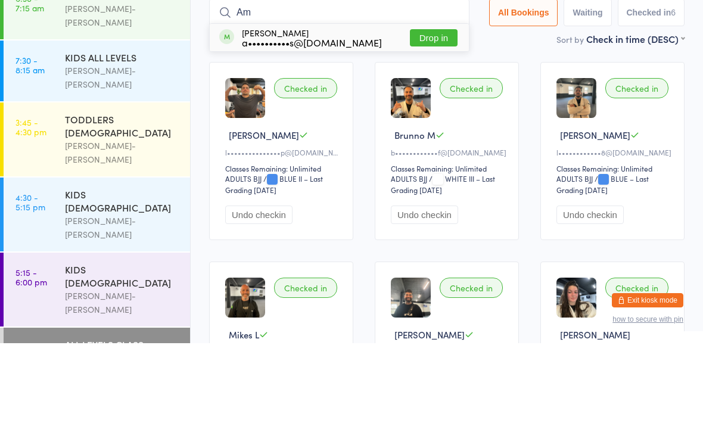
type input "Am"
click at [435, 109] on button "Drop in" at bounding box center [434, 117] width 48 height 17
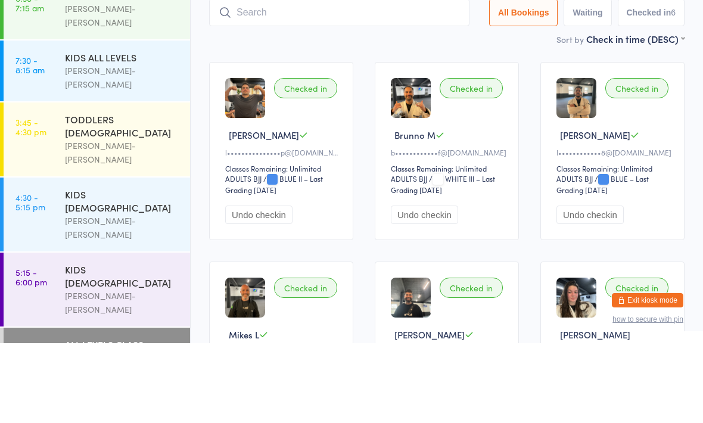
scroll to position [80, 0]
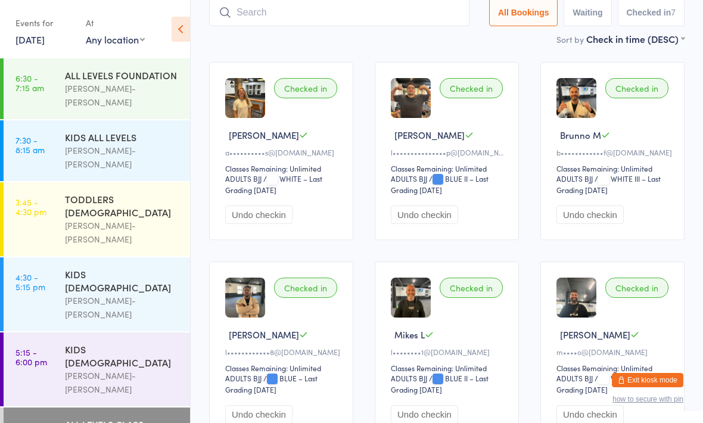
click at [292, 25] on input "search" at bounding box center [339, 12] width 260 height 27
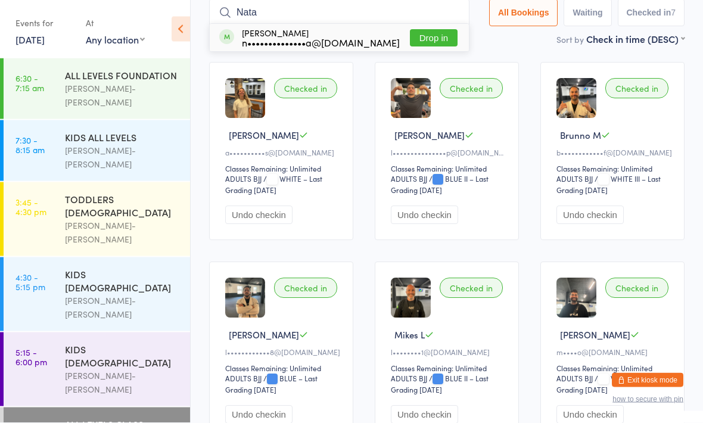
type input "Nata"
click at [427, 36] on button "Drop in" at bounding box center [434, 38] width 48 height 17
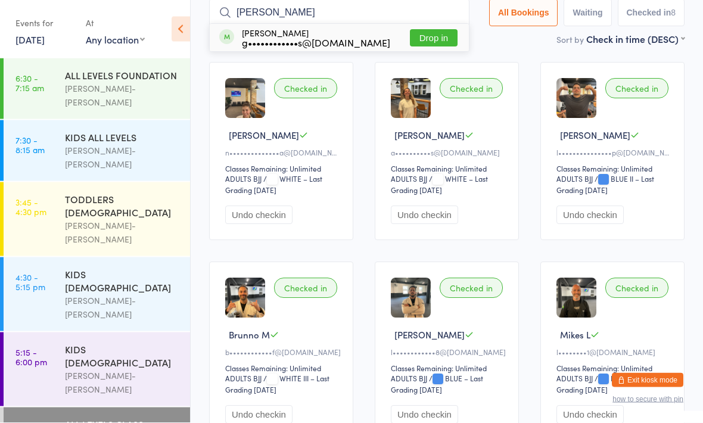
type input "Greg"
click at [300, 26] on div "Greg Angelus g••••••••••••s@gmail.com Drop in" at bounding box center [339, 37] width 259 height 27
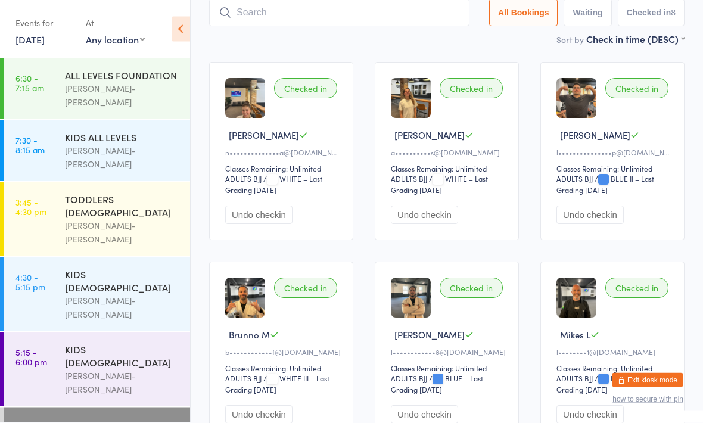
scroll to position [80, 0]
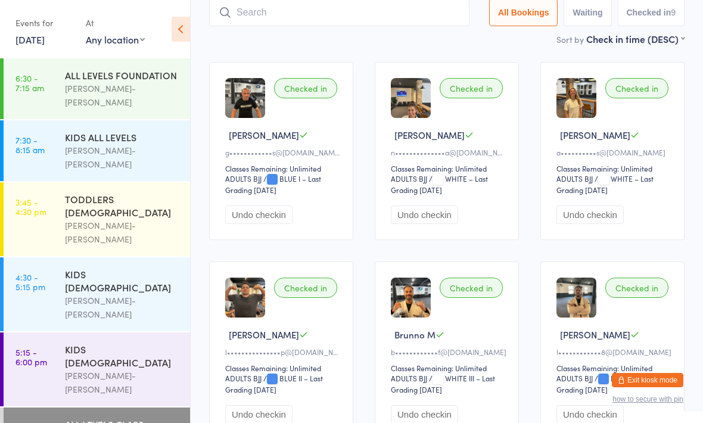
click at [325, 10] on input "search" at bounding box center [339, 12] width 260 height 27
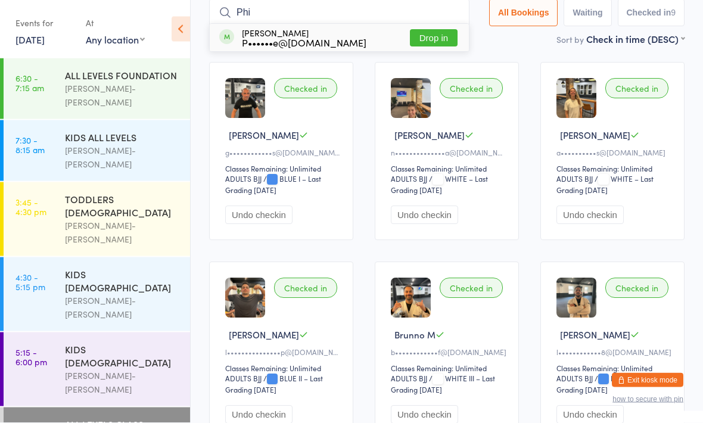
type input "Phi"
click at [428, 38] on button "Drop in" at bounding box center [434, 38] width 48 height 17
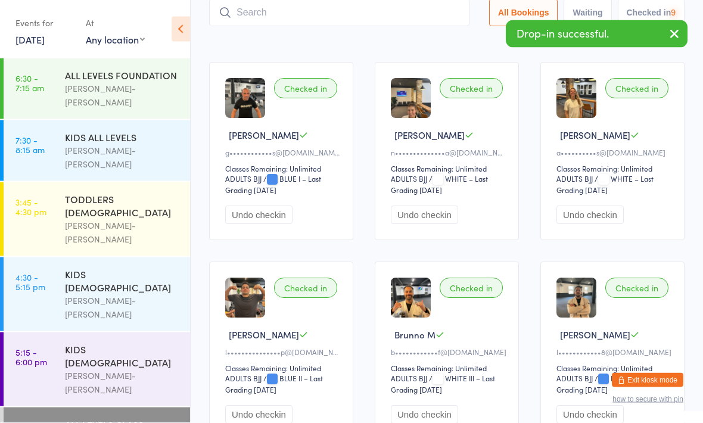
scroll to position [80, 0]
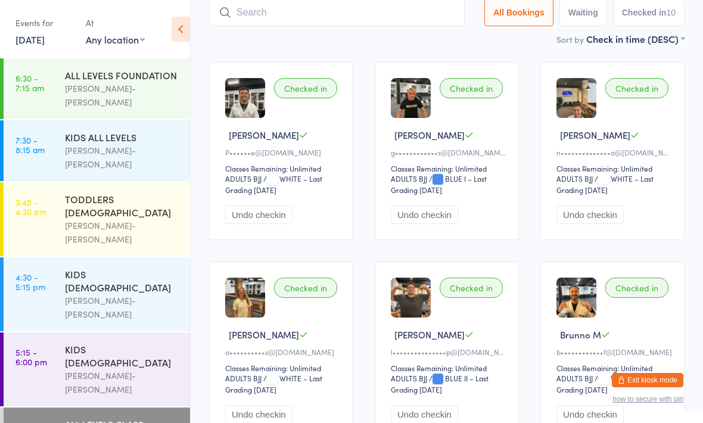
click at [130, 417] on div "ALL LEVELS CLASS" at bounding box center [122, 423] width 115 height 13
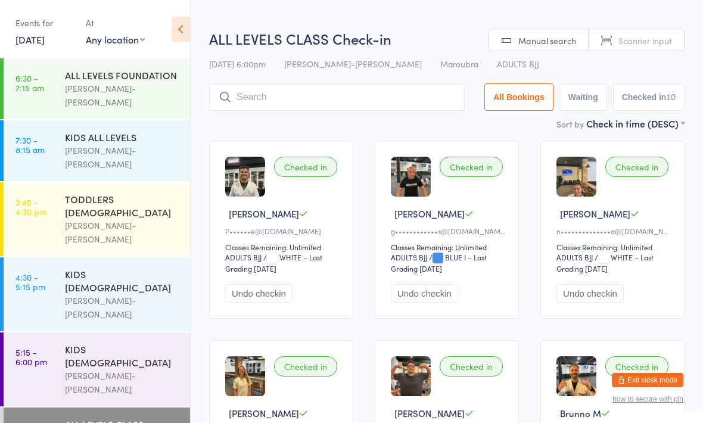
scroll to position [0, 0]
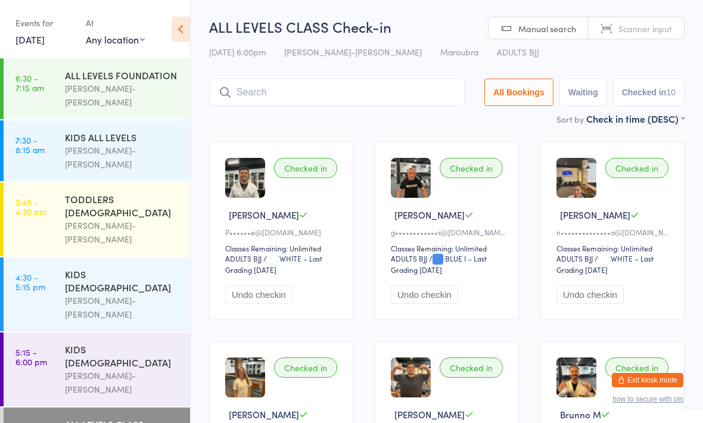
click at [380, 86] on input "search" at bounding box center [336, 92] width 255 height 27
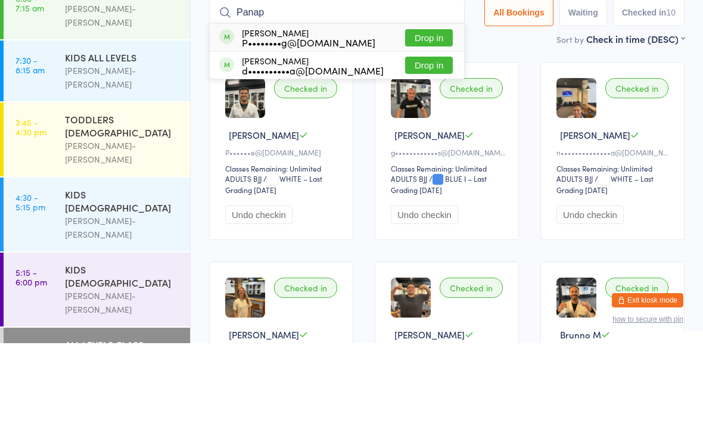
type input "Panap"
click at [322, 108] on div "Panapa King P••••••••g@gmail.com" at bounding box center [308, 117] width 133 height 19
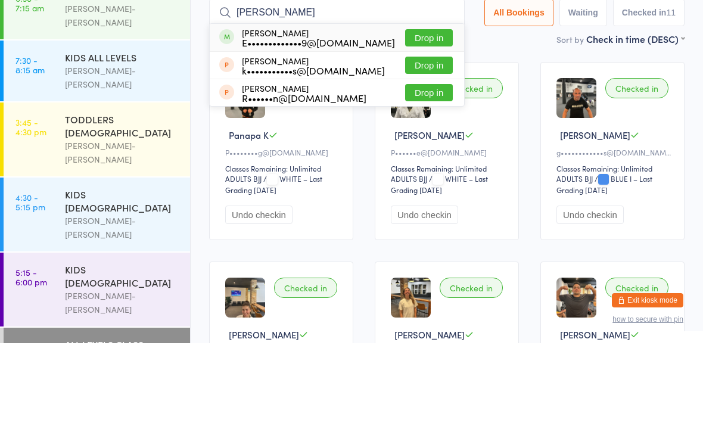
type input "Elena"
click at [432, 109] on button "Drop in" at bounding box center [429, 117] width 48 height 17
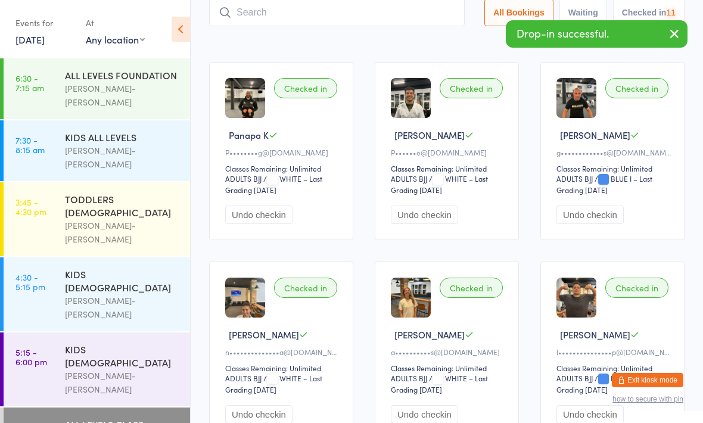
click at [397, 10] on input "search" at bounding box center [336, 12] width 255 height 27
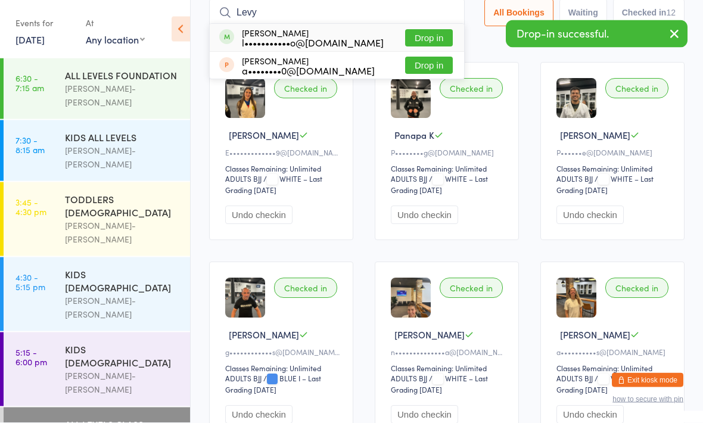
type input "Levy"
click at [428, 31] on button "Drop in" at bounding box center [429, 38] width 48 height 17
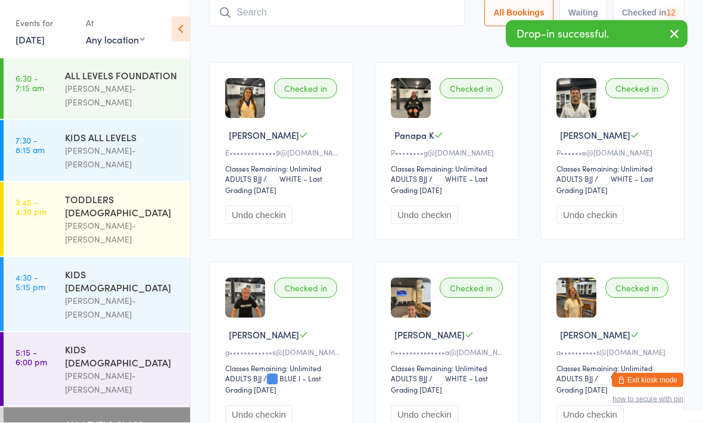
scroll to position [80, 0]
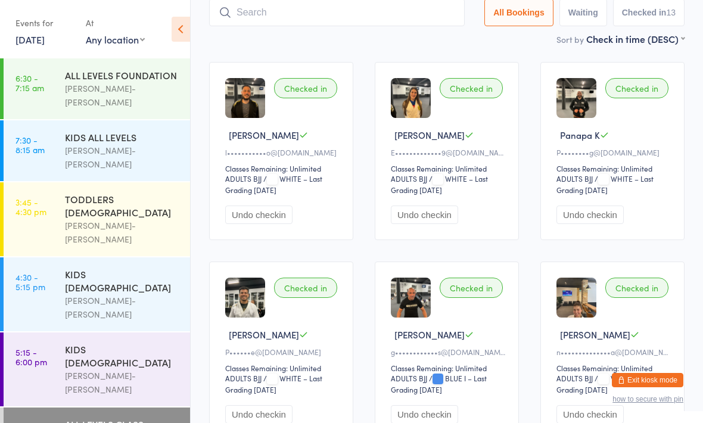
click at [307, 17] on input "search" at bounding box center [336, 12] width 255 height 27
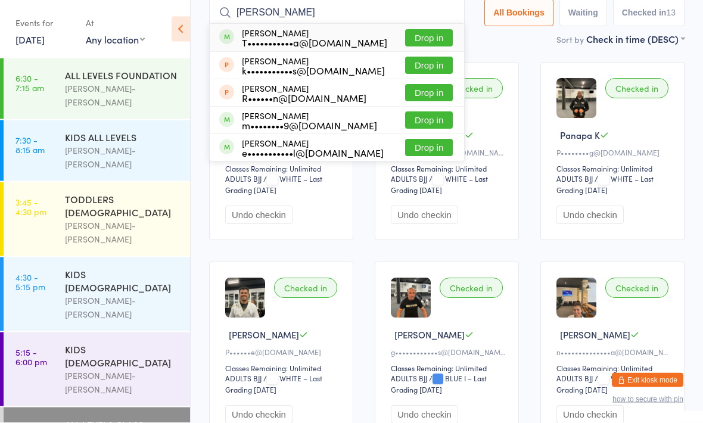
type input "Elisa"
click at [329, 38] on div "T•••••••••••a@hotmail.com" at bounding box center [314, 43] width 145 height 10
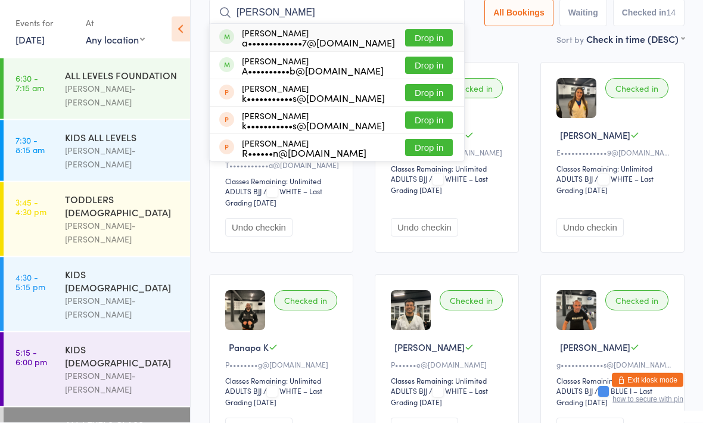
type input "Ana"
click at [300, 47] on div "a•••••••••••••7@gmail.com" at bounding box center [318, 43] width 153 height 10
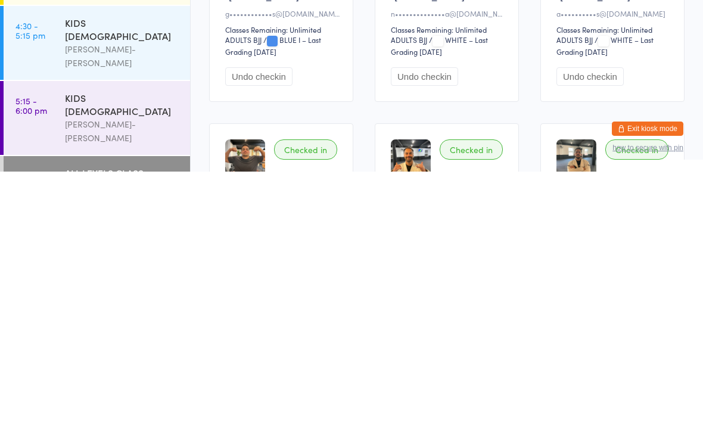
scroll to position [379, 0]
click at [152, 417] on div "ALL LEVELS CLASS" at bounding box center [122, 423] width 115 height 13
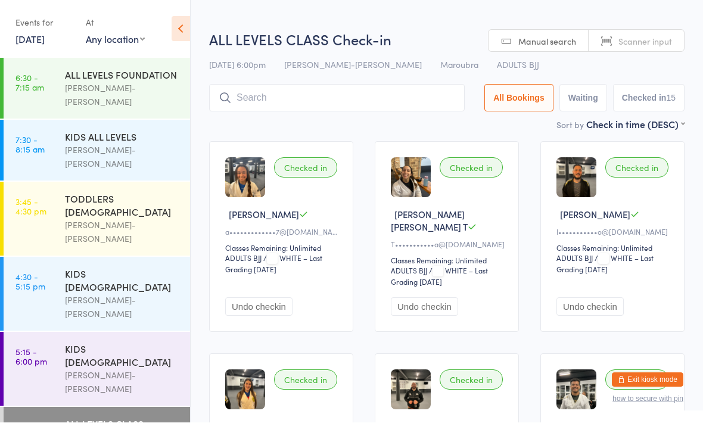
scroll to position [1, 0]
click at [308, 96] on input "search" at bounding box center [336, 97] width 255 height 27
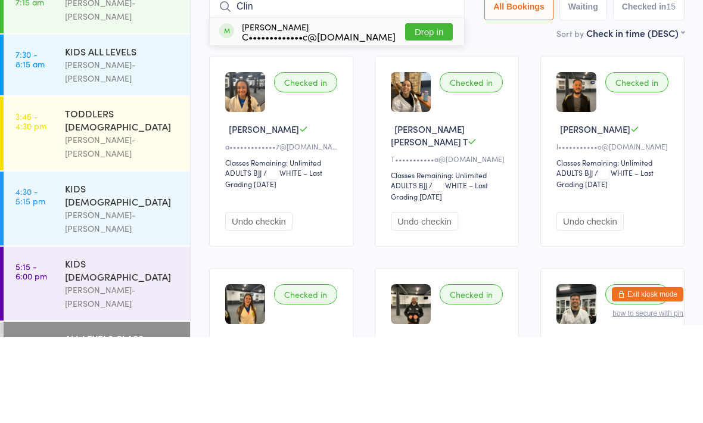
type input "Clin"
click at [421, 109] on button "Drop in" at bounding box center [429, 117] width 48 height 17
